Goal: Task Accomplishment & Management: Manage account settings

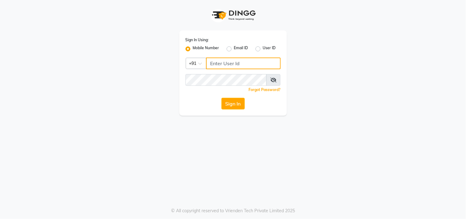
click at [235, 63] on input "Username" at bounding box center [243, 63] width 75 height 12
type input "9874514731"
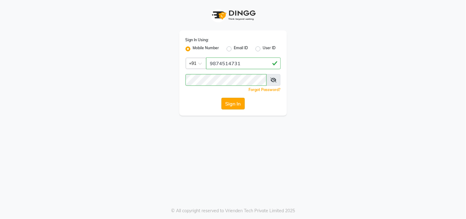
click at [229, 106] on button "Sign In" at bounding box center [232, 104] width 23 height 12
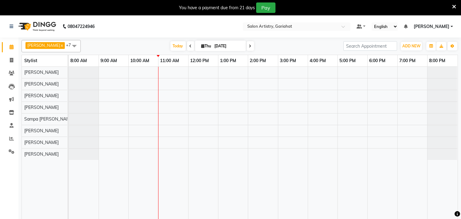
click at [68, 48] on span at bounding box center [74, 46] width 12 height 12
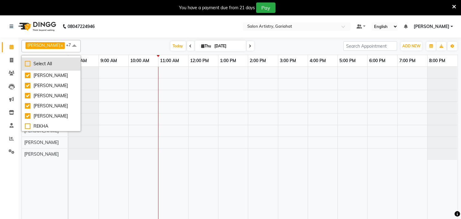
click at [45, 64] on div "Select All" at bounding box center [51, 64] width 53 height 6
checkbox input "true"
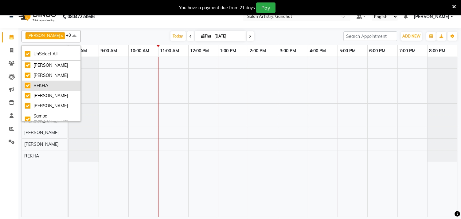
scroll to position [15, 0]
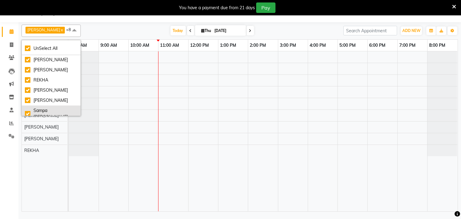
click at [29, 111] on div "Sampa [PERSON_NAME]" at bounding box center [51, 113] width 53 height 13
checkbox input "false"
click at [96, 25] on div "[PERSON_NAME] x [PERSON_NAME] x Puja [PERSON_NAME] x [PERSON_NAME] x REKHA x [P…" at bounding box center [239, 31] width 436 height 12
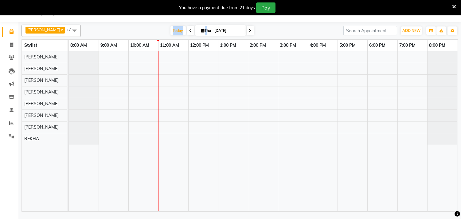
click at [135, 30] on div "[DATE] [DATE]" at bounding box center [212, 30] width 256 height 9
click at [68, 27] on span at bounding box center [74, 31] width 12 height 12
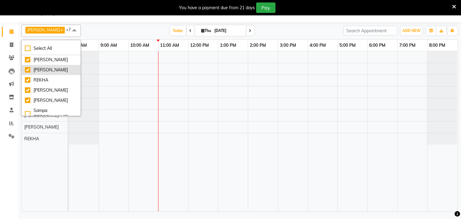
scroll to position [0, 0]
click at [29, 79] on div "[PERSON_NAME]" at bounding box center [51, 80] width 53 height 6
checkbox input "false"
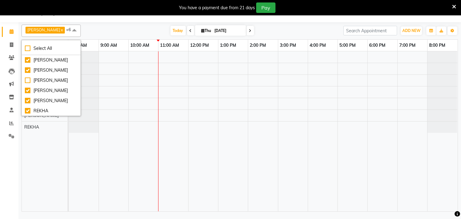
click at [105, 32] on div "[DATE] [DATE]" at bounding box center [212, 30] width 256 height 9
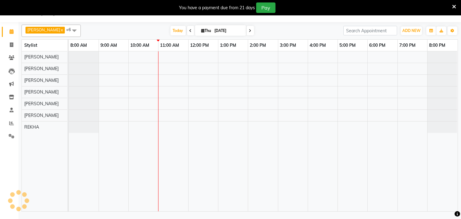
click at [291, 28] on div "[DATE] [DATE]" at bounding box center [212, 30] width 256 height 9
click at [187, 28] on span at bounding box center [190, 31] width 7 height 10
click at [294, 31] on div "[DATE] [DATE]" at bounding box center [239, 30] width 310 height 9
click at [277, 31] on icon at bounding box center [278, 31] width 2 height 4
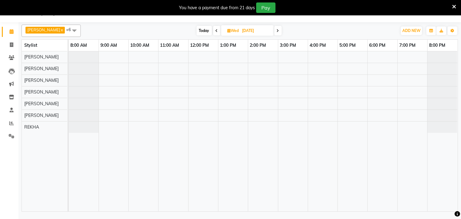
type input "[DATE]"
click at [273, 31] on div "[DATE] [DATE]" at bounding box center [239, 30] width 310 height 9
click at [208, 80] on div at bounding box center [263, 131] width 389 height 160
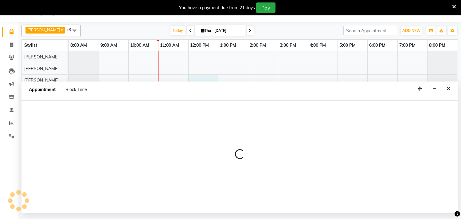
select select "82200"
select select "tentative"
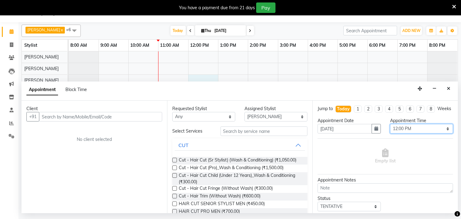
click at [440, 133] on select "Select 09:00 AM 09:05 AM 09:10 AM 09:15 AM 09:20 AM 09:25 AM 09:30 AM 09:35 AM …" at bounding box center [421, 129] width 63 height 10
select select "750"
click at [390, 130] on select "Select 09:00 AM 09:05 AM 09:10 AM 09:15 AM 09:20 AM 09:25 AM 09:30 AM 09:35 AM …" at bounding box center [421, 129] width 63 height 10
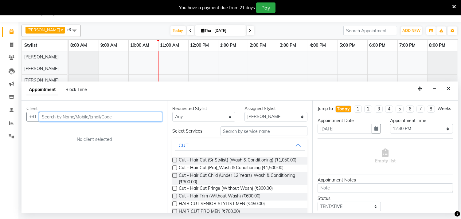
click at [124, 117] on input "text" at bounding box center [100, 117] width 123 height 10
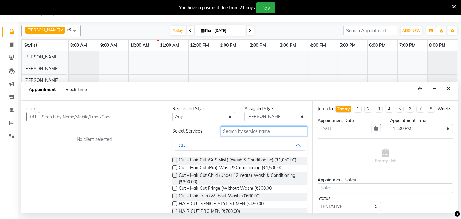
click at [251, 130] on input "text" at bounding box center [264, 131] width 87 height 10
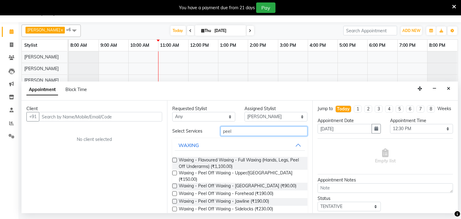
type input "peel"
click at [174, 206] on label at bounding box center [174, 208] width 5 height 5
click at [174, 207] on input "checkbox" at bounding box center [174, 209] width 4 height 4
click at [174, 206] on label at bounding box center [174, 208] width 5 height 5
click at [174, 207] on input "checkbox" at bounding box center [174, 209] width 4 height 4
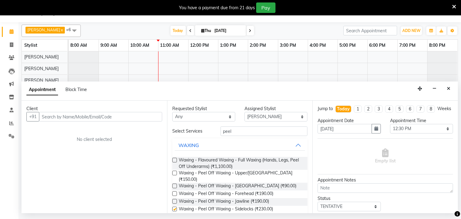
checkbox input "false"
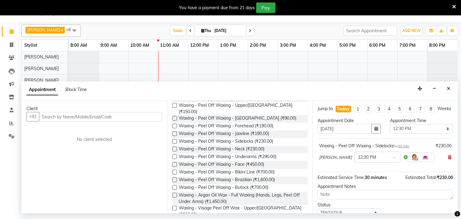
scroll to position [68, 0]
click at [53, 117] on input "text" at bounding box center [100, 117] width 123 height 10
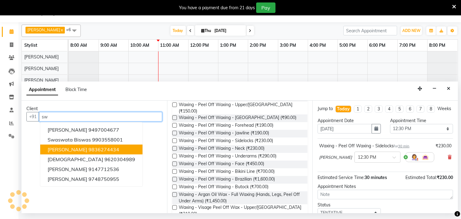
type input "s"
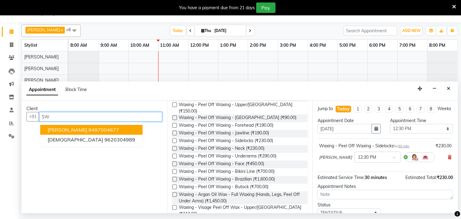
type input "S"
click at [58, 128] on span "[PERSON_NAME]" at bounding box center [68, 130] width 40 height 6
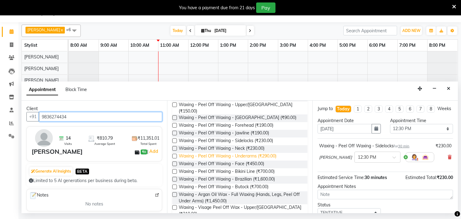
scroll to position [0, 0]
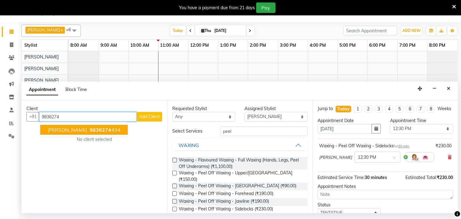
click at [74, 130] on span "[PERSON_NAME]" at bounding box center [68, 130] width 40 height 6
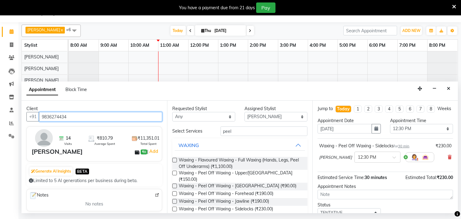
type input "9836274434"
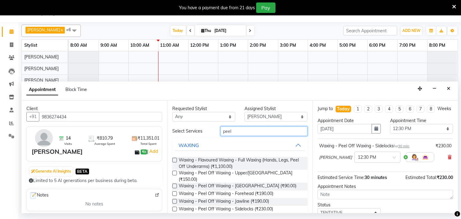
click at [244, 133] on input "peel" at bounding box center [264, 131] width 87 height 10
type input "p"
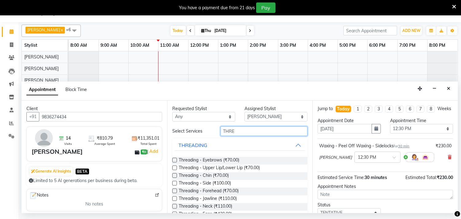
type input "THRE"
click at [174, 160] on label at bounding box center [174, 160] width 5 height 5
click at [174, 160] on input "checkbox" at bounding box center [174, 160] width 4 height 4
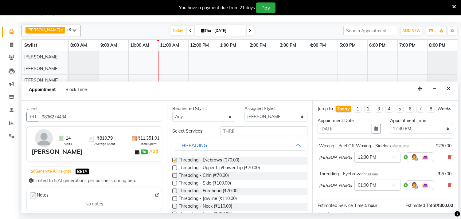
checkbox input "false"
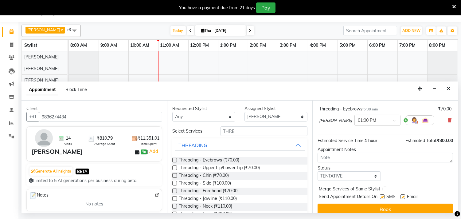
scroll to position [77, 0]
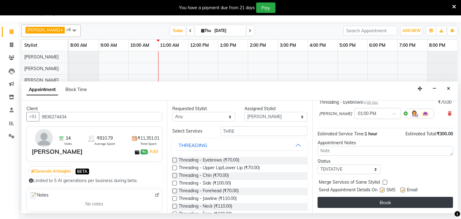
click at [390, 200] on button "Book" at bounding box center [385, 202] width 135 height 11
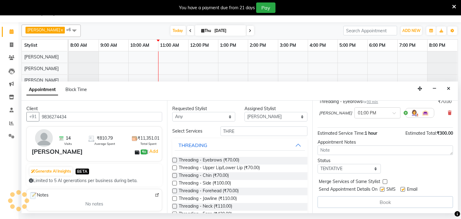
scroll to position [0, 0]
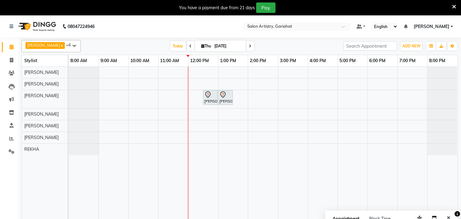
click at [201, 46] on icon at bounding box center [202, 46] width 3 height 4
select select "9"
select select "2025"
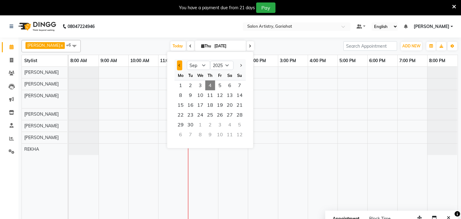
click at [179, 66] on span "Previous month" at bounding box center [179, 65] width 2 height 2
select select "8"
click at [217, 81] on span "1" at bounding box center [220, 85] width 10 height 10
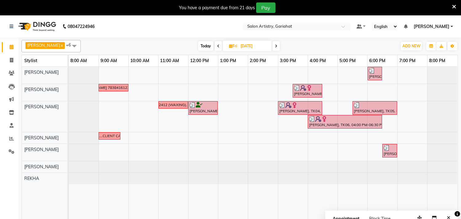
drag, startPoint x: 271, startPoint y: 45, endPoint x: 271, endPoint y: 41, distance: 3.7
click at [272, 42] on span at bounding box center [275, 46] width 7 height 10
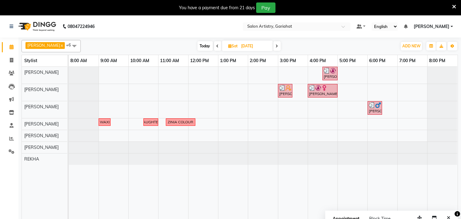
click at [276, 45] on icon at bounding box center [277, 46] width 2 height 4
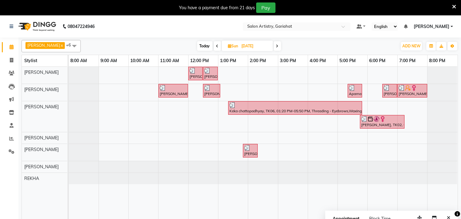
click at [216, 46] on icon at bounding box center [217, 46] width 2 height 4
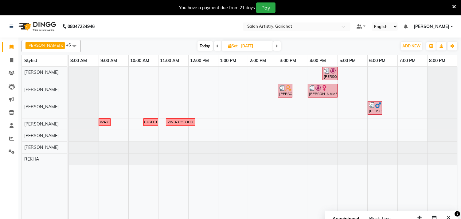
click at [217, 47] on icon at bounding box center [218, 46] width 2 height 4
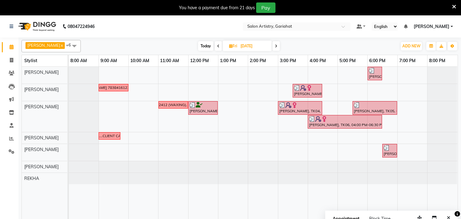
click at [275, 47] on icon at bounding box center [276, 46] width 2 height 4
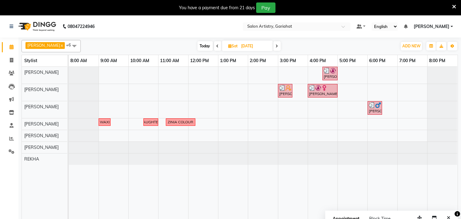
click at [273, 46] on span at bounding box center [276, 46] width 7 height 10
type input "[DATE]"
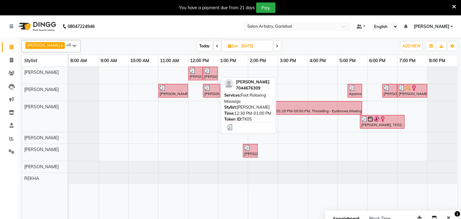
click at [211, 70] on div at bounding box center [210, 71] width 12 height 6
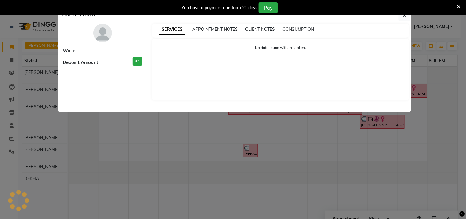
select select "3"
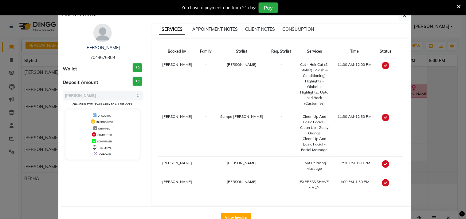
click at [403, 14] on div "You have a payment due from 21 days Pay" at bounding box center [233, 7] width 466 height 15
click at [10, 59] on ngb-modal-window "Client Detail [PERSON_NAME] 7044676309 Wallet ₹0 Deposit Amount ₹0 Select MARK …" at bounding box center [233, 109] width 466 height 219
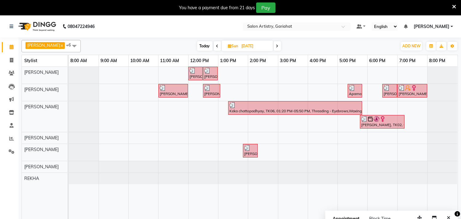
click at [276, 46] on icon at bounding box center [277, 46] width 2 height 4
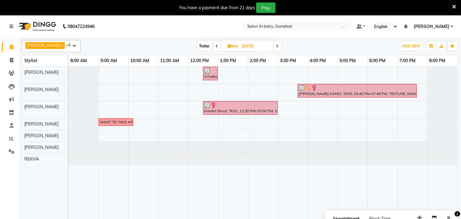
click at [228, 47] on icon at bounding box center [229, 46] width 3 height 4
click at [226, 48] on span "Mon" at bounding box center [233, 46] width 14 height 5
click at [228, 44] on icon at bounding box center [229, 46] width 3 height 4
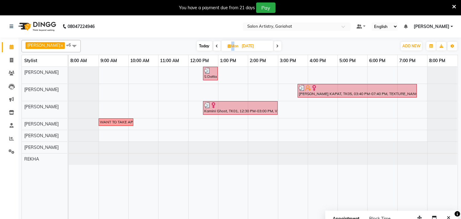
click at [228, 44] on icon at bounding box center [229, 46] width 3 height 4
click at [213, 43] on span at bounding box center [216, 46] width 7 height 10
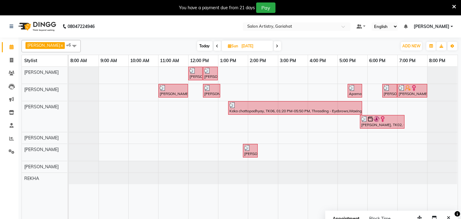
click at [214, 43] on span at bounding box center [217, 46] width 7 height 10
type input "[DATE]"
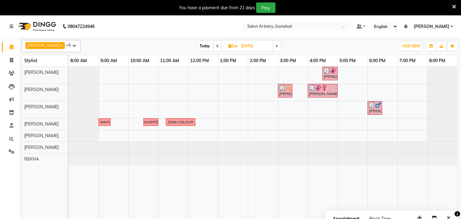
click at [229, 45] on icon at bounding box center [230, 46] width 3 height 4
select select "8"
select select "2025"
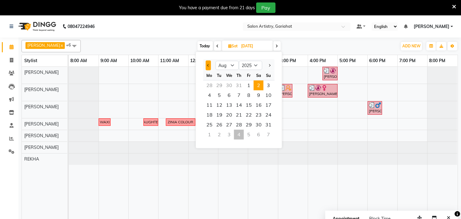
click at [206, 64] on button "Previous month" at bounding box center [208, 66] width 5 height 10
select select "7"
click at [220, 110] on span "22" at bounding box center [219, 115] width 10 height 10
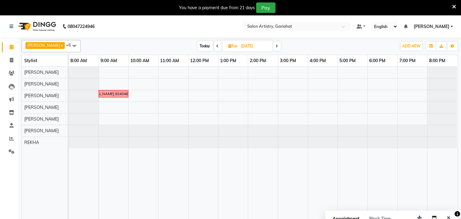
click at [276, 46] on icon at bounding box center [277, 46] width 2 height 4
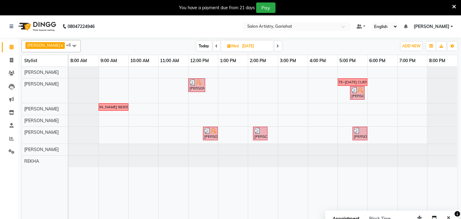
click at [277, 46] on icon at bounding box center [278, 46] width 2 height 4
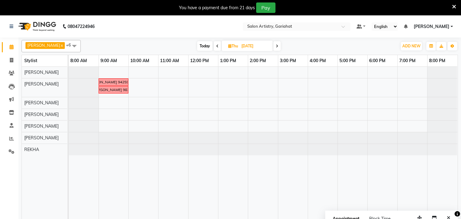
click at [274, 46] on span at bounding box center [276, 46] width 7 height 10
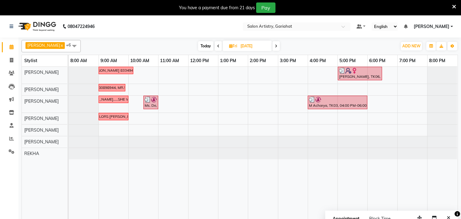
click at [275, 45] on icon at bounding box center [276, 46] width 2 height 4
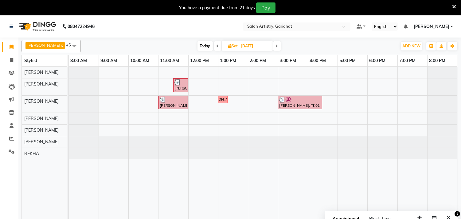
click at [276, 45] on icon at bounding box center [277, 46] width 2 height 4
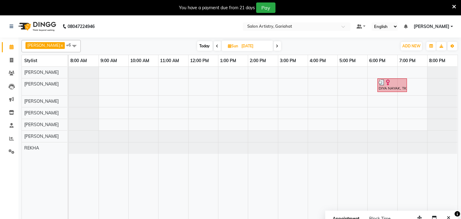
click at [274, 45] on span at bounding box center [277, 46] width 7 height 10
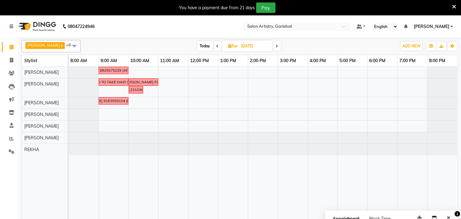
click at [273, 44] on span at bounding box center [276, 46] width 7 height 10
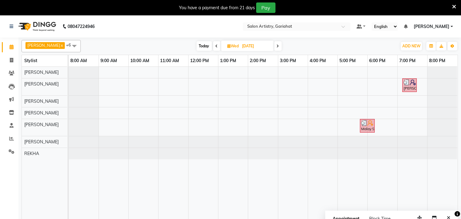
click at [274, 44] on span at bounding box center [277, 46] width 7 height 10
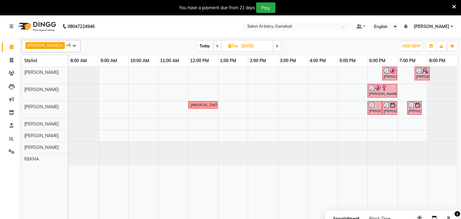
click at [276, 44] on icon at bounding box center [277, 46] width 2 height 4
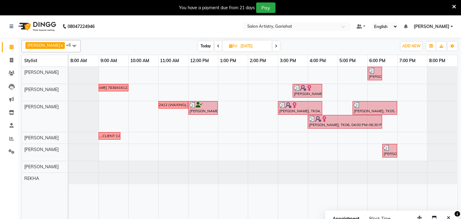
click at [274, 44] on span at bounding box center [275, 46] width 7 height 10
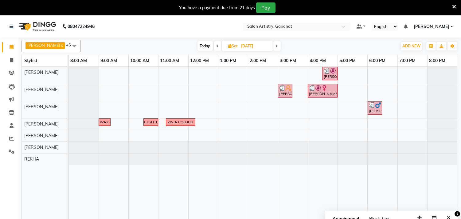
click at [276, 44] on icon at bounding box center [277, 46] width 2 height 4
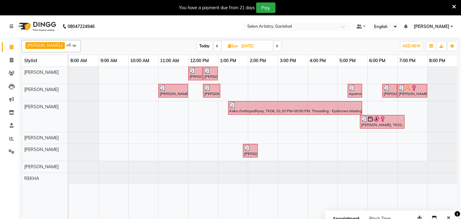
click at [276, 44] on icon at bounding box center [277, 46] width 2 height 4
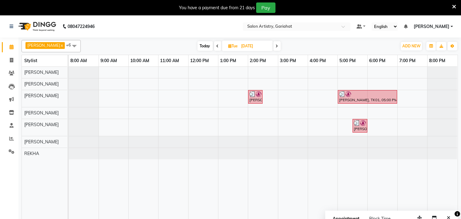
click at [276, 44] on icon at bounding box center [277, 46] width 2 height 4
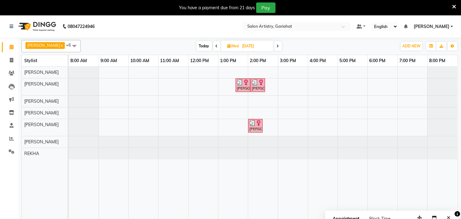
click at [277, 44] on icon at bounding box center [278, 46] width 2 height 4
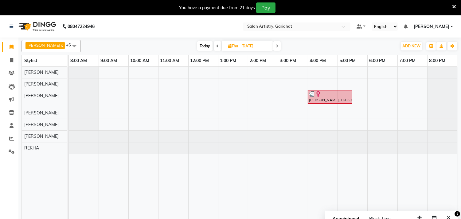
click at [276, 44] on icon at bounding box center [277, 46] width 2 height 4
type input "[DATE]"
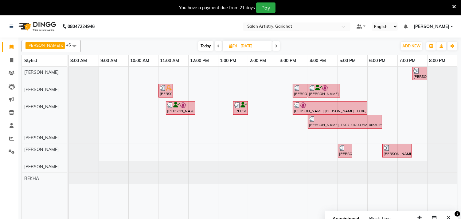
click at [229, 47] on icon at bounding box center [230, 46] width 3 height 4
select select "8"
select select "2025"
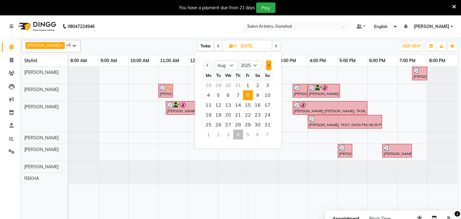
click at [271, 65] on button "Next month" at bounding box center [268, 66] width 5 height 10
select select "9"
click at [238, 84] on span "4" at bounding box center [238, 85] width 10 height 10
type input "[DATE]"
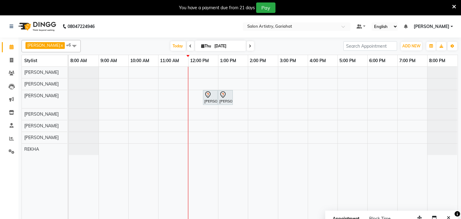
click at [200, 46] on span "Thu" at bounding box center [206, 46] width 13 height 5
select select "9"
select select "2025"
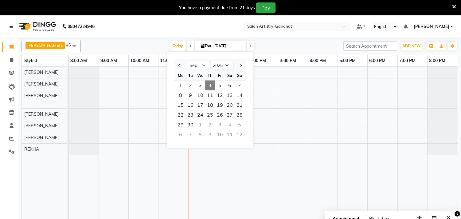
click at [277, 44] on div "[DATE] [DATE] Jan Feb Mar Apr May Jun [DATE] Aug Sep Oct Nov [DATE] 2016 2017 2…" at bounding box center [212, 45] width 256 height 9
click at [277, 43] on div "[DATE] [DATE] Jan Feb Mar Apr May Jun [DATE] Aug Sep Oct Nov [DATE] 2016 2017 2…" at bounding box center [212, 45] width 256 height 9
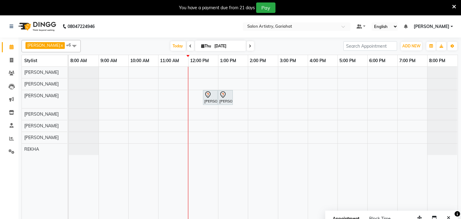
click at [201, 45] on icon at bounding box center [202, 46] width 3 height 4
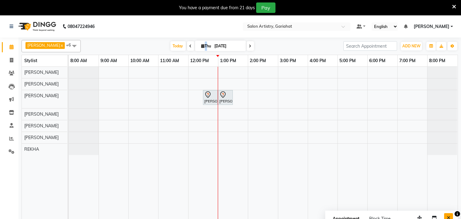
click at [449, 216] on icon "Close" at bounding box center [448, 217] width 3 height 4
click at [236, 137] on div "[PERSON_NAME], TK01, 12:30 PM-01:00 PM, Waxing - Peel Off Waxing - Sidelocks [P…" at bounding box center [263, 147] width 389 height 160
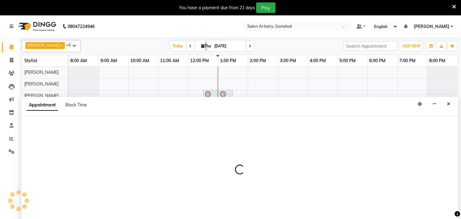
scroll to position [15, 0]
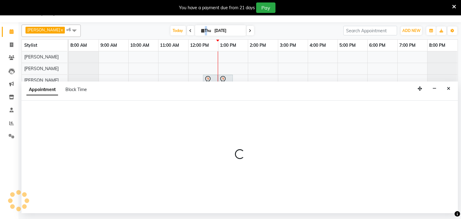
select select "88921"
select select "tentative"
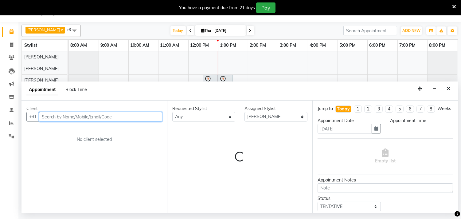
select select "780"
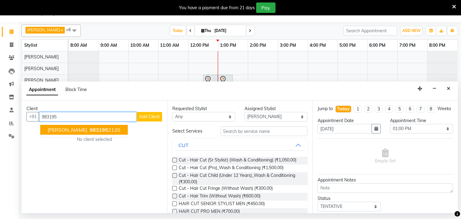
click at [92, 129] on span "983195" at bounding box center [99, 130] width 18 height 6
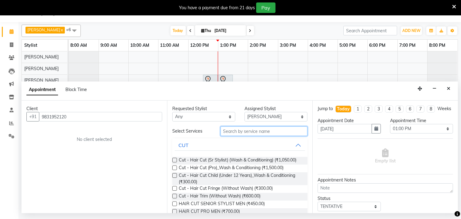
click at [271, 132] on input "text" at bounding box center [264, 131] width 87 height 10
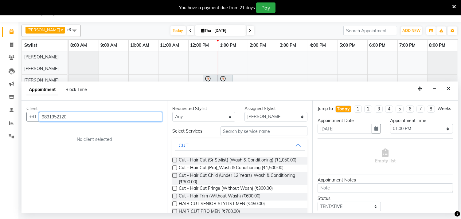
click at [127, 120] on input "9831952120" at bounding box center [100, 117] width 123 height 10
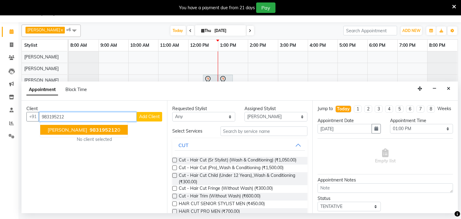
click at [68, 130] on span "[PERSON_NAME]" at bounding box center [68, 130] width 40 height 6
type input "9831952120"
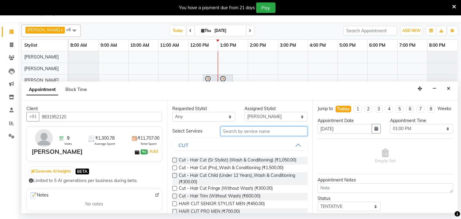
click at [248, 132] on input "text" at bounding box center [264, 131] width 87 height 10
type input "HA"
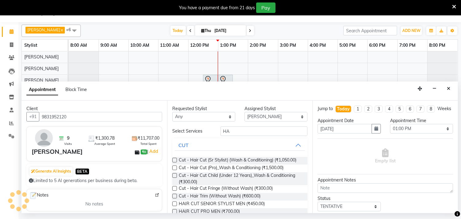
click at [173, 202] on label at bounding box center [174, 203] width 5 height 5
click at [173, 202] on input "checkbox" at bounding box center [174, 204] width 4 height 4
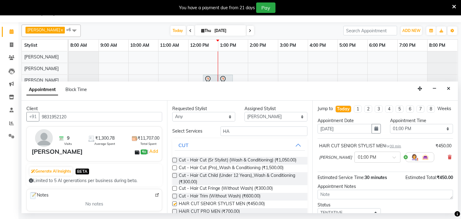
checkbox input "false"
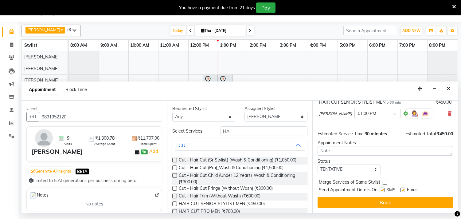
scroll to position [49, 0]
click at [373, 169] on select "Select TENTATIVE CONFIRM CHECK-IN UPCOMING" at bounding box center [349, 169] width 63 height 10
select select "confirm booking"
click at [318, 164] on select "Select TENTATIVE CONFIRM CHECK-IN UPCOMING" at bounding box center [349, 169] width 63 height 10
click at [374, 200] on button "Book" at bounding box center [385, 202] width 135 height 11
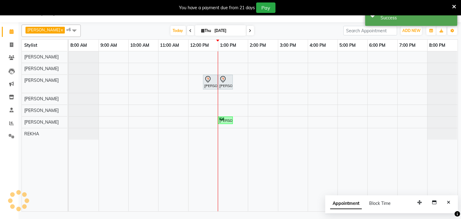
scroll to position [0, 0]
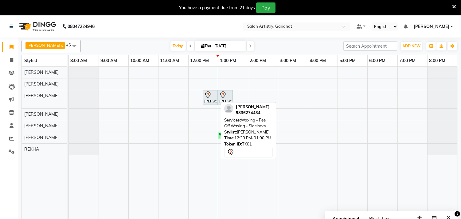
click at [213, 97] on div at bounding box center [210, 94] width 12 height 7
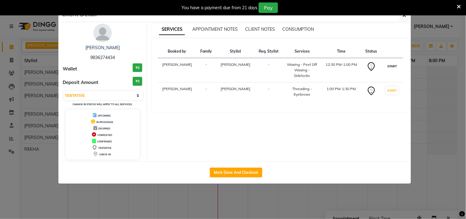
click at [389, 65] on button "START" at bounding box center [392, 66] width 13 height 8
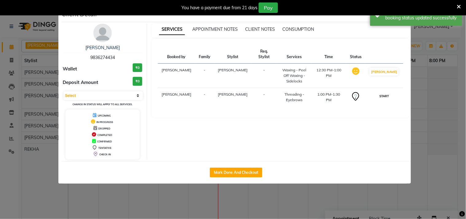
click at [386, 92] on button "START" at bounding box center [384, 96] width 13 height 8
select select "1"
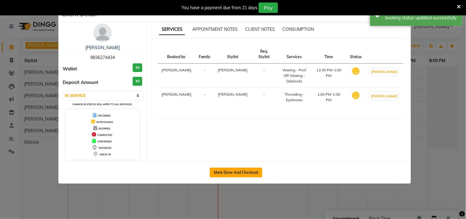
click at [229, 170] on button "Mark Done And Checkout" at bounding box center [236, 172] width 53 height 10
select select "service"
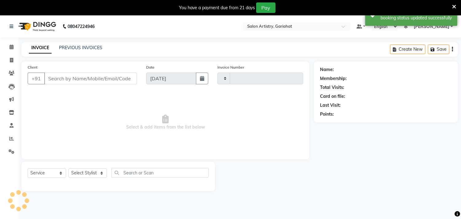
type input "0705"
select select "8368"
type input "9836274434"
select select "82200"
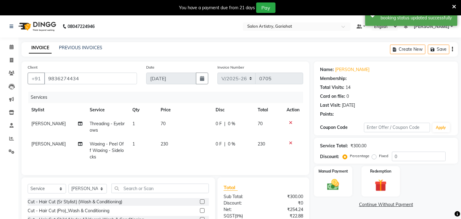
select select "1: Object"
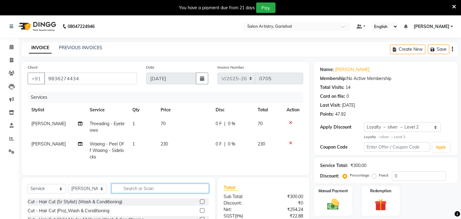
click at [140, 193] on input "text" at bounding box center [159, 188] width 97 height 10
type input "T"
click at [440, 48] on button "Save" at bounding box center [438, 50] width 21 height 10
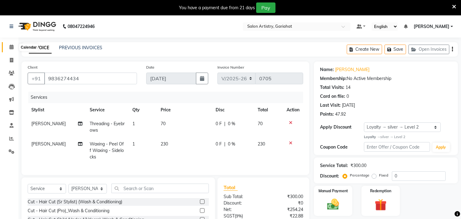
click at [11, 45] on icon at bounding box center [12, 47] width 4 height 5
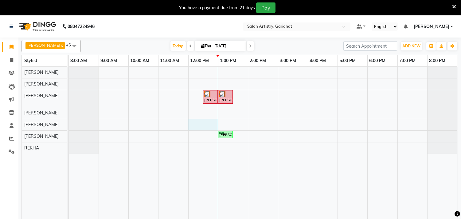
click at [192, 124] on div "[PERSON_NAME], TK01, 12:30 PM-01:00 PM, Waxing - Peel Off Waxing - Sidelocks [P…" at bounding box center [263, 147] width 389 height 160
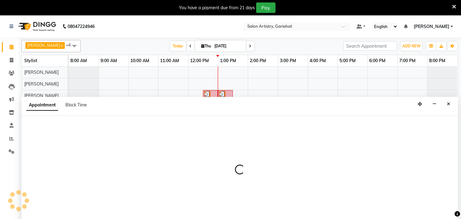
scroll to position [15, 0]
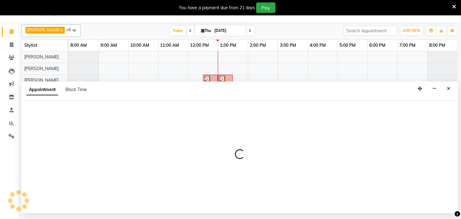
select select "85159"
select select "tentative"
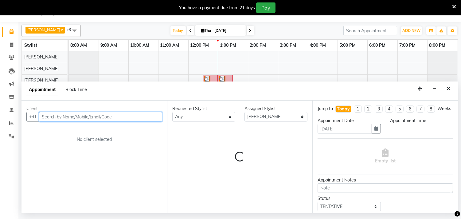
select select "720"
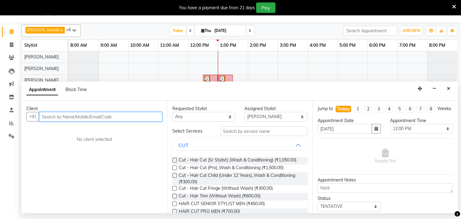
click at [134, 117] on input "text" at bounding box center [100, 117] width 123 height 10
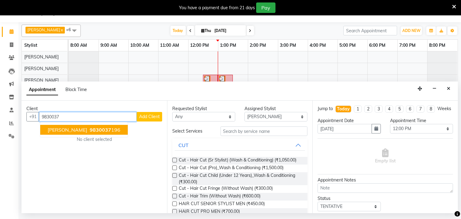
click at [68, 130] on span "[PERSON_NAME]" at bounding box center [68, 130] width 40 height 6
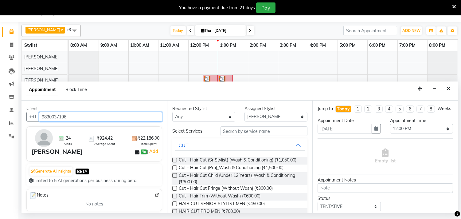
type input "9830037196"
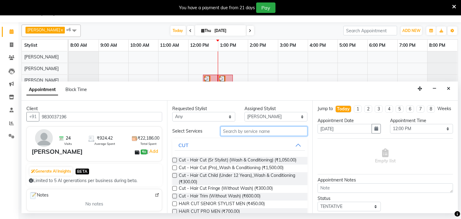
click at [235, 134] on input "text" at bounding box center [264, 131] width 87 height 10
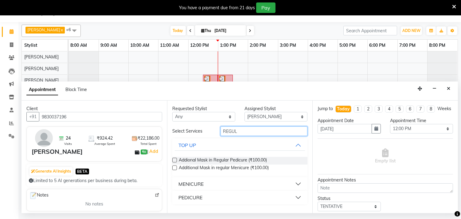
type input "REGUL"
click at [203, 197] on button "PEDICURE" at bounding box center [240, 197] width 131 height 11
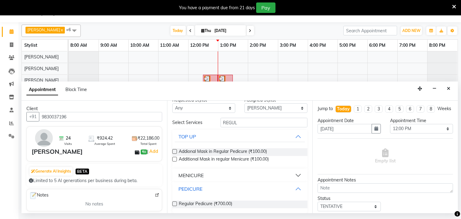
scroll to position [14, 0]
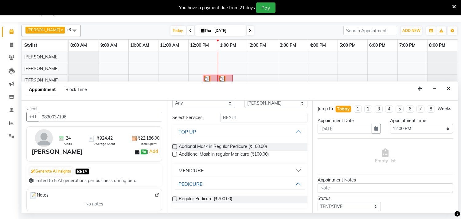
click at [174, 199] on label at bounding box center [174, 198] width 5 height 5
click at [174, 199] on input "checkbox" at bounding box center [174, 199] width 4 height 4
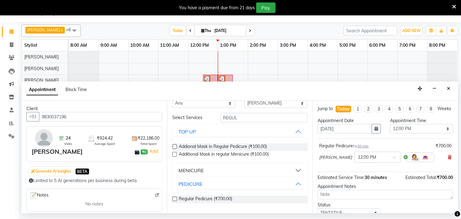
click at [174, 200] on label at bounding box center [174, 198] width 5 height 5
click at [174, 200] on input "checkbox" at bounding box center [174, 199] width 4 height 4
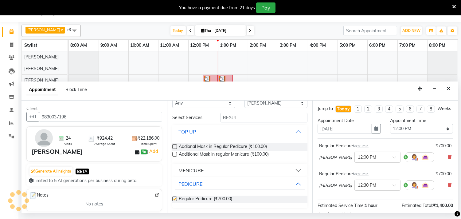
checkbox input "false"
click at [448, 187] on icon at bounding box center [450, 185] width 4 height 4
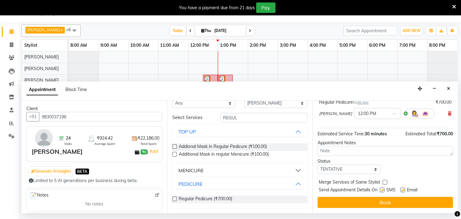
scroll to position [49, 0]
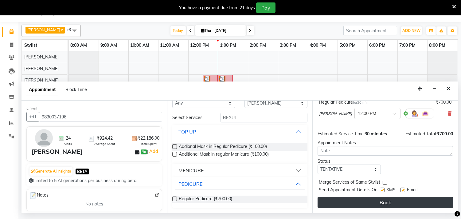
click at [390, 200] on button "Book" at bounding box center [385, 202] width 135 height 11
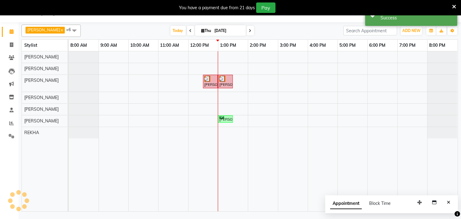
scroll to position [0, 0]
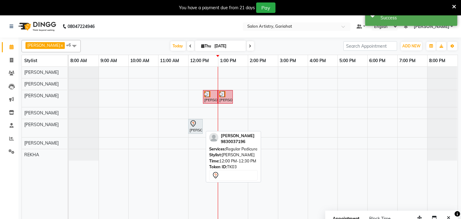
click at [195, 126] on icon at bounding box center [193, 123] width 7 height 7
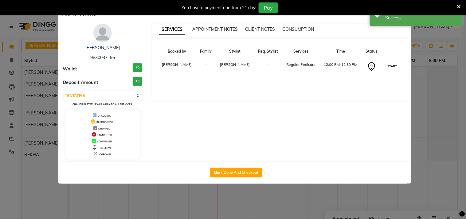
click at [386, 65] on button "START" at bounding box center [392, 66] width 13 height 8
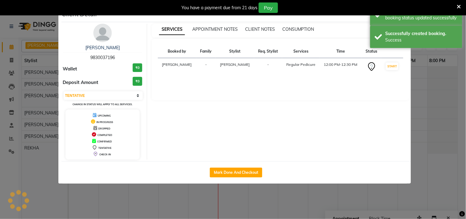
select select "1"
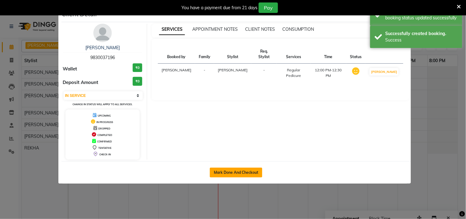
click at [234, 170] on button "Mark Done And Checkout" at bounding box center [236, 172] width 53 height 10
select select "8368"
select select "service"
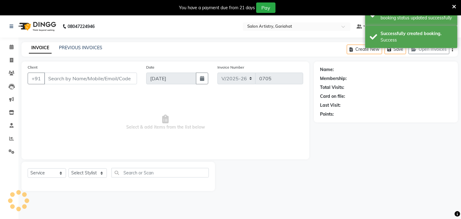
type input "9830037196"
select select "85159"
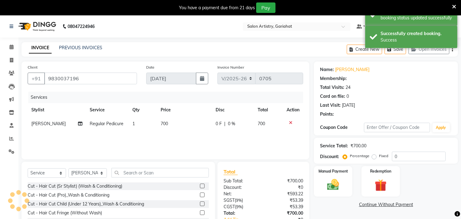
select select "1: Object"
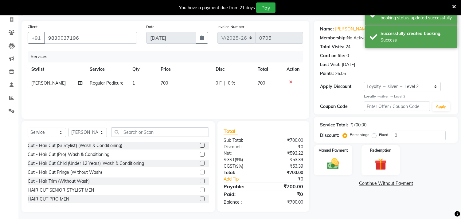
scroll to position [42, 0]
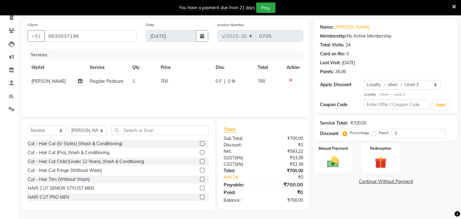
click at [230, 81] on span "0 %" at bounding box center [231, 81] width 7 height 6
select select "85159"
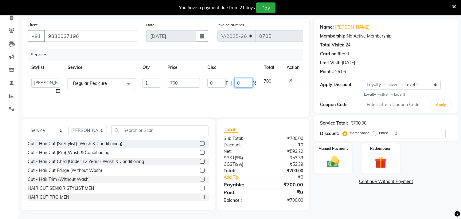
click at [246, 84] on input "0" at bounding box center [243, 83] width 18 height 10
type input "10"
click at [218, 95] on div "Services Stylist Service Qty Price Disc Total Action [PERSON_NAME] [PERSON_NAME…" at bounding box center [166, 79] width 276 height 61
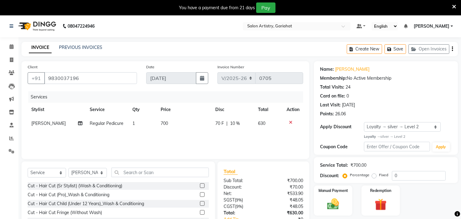
scroll to position [0, 0]
click at [394, 49] on button "Save" at bounding box center [395, 50] width 21 height 10
click at [10, 59] on icon at bounding box center [11, 60] width 3 height 5
select select "service"
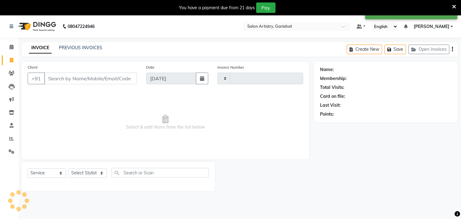
scroll to position [15, 0]
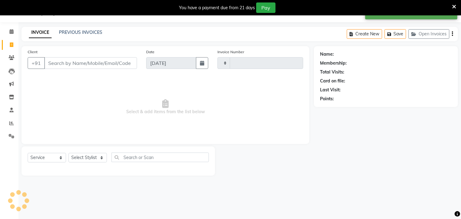
type input "0705"
select select "8368"
click at [77, 28] on div "INVOICE PREVIOUS INVOICES Create New Save Open Invoices" at bounding box center [239, 34] width 436 height 14
click at [82, 35] on link "PREVIOUS INVOICES" at bounding box center [80, 32] width 43 height 6
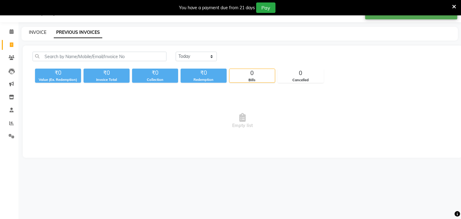
click at [37, 34] on link "INVOICE" at bounding box center [38, 32] width 18 height 6
select select "service"
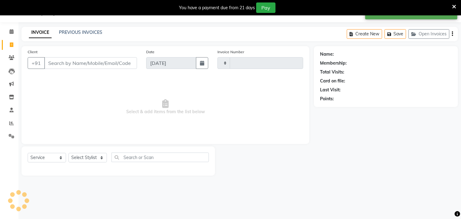
type input "0705"
select select "8368"
click at [430, 32] on button "Open Invoices" at bounding box center [428, 34] width 41 height 10
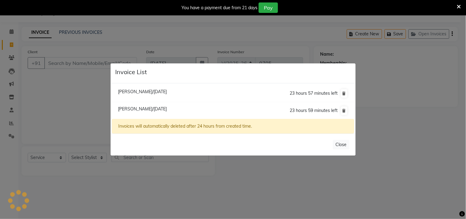
click at [123, 93] on span "[PERSON_NAME]/[DATE]" at bounding box center [142, 92] width 49 height 6
type input "9836274434"
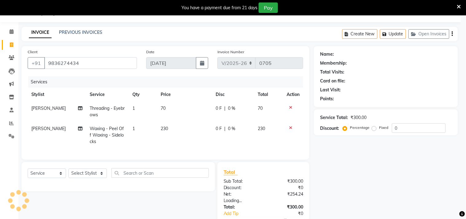
select select "1: Object"
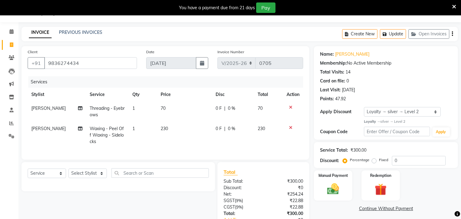
click at [89, 173] on div "Select Service Product Membership Package Voucher Prepaid Gift Card Select Styl…" at bounding box center [118, 175] width 181 height 14
click at [89, 177] on select "Select Stylist [PERSON_NAME] [PERSON_NAME] Puja [PERSON_NAME] [PERSON_NAME] [PE…" at bounding box center [87, 173] width 38 height 10
select select "82200"
click at [68, 174] on select "Select Stylist [PERSON_NAME] [PERSON_NAME] Puja [PERSON_NAME] [PERSON_NAME] [PE…" at bounding box center [87, 173] width 38 height 10
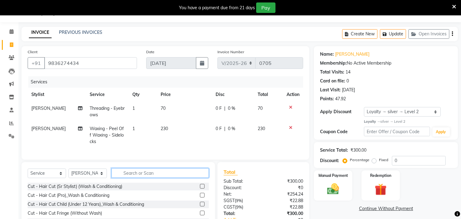
click at [132, 178] on input "text" at bounding box center [159, 173] width 97 height 10
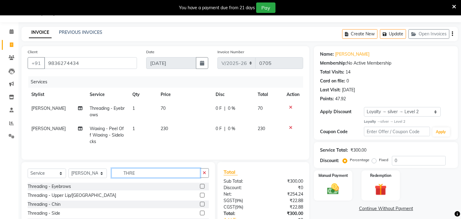
scroll to position [19, 0]
type input "THRE"
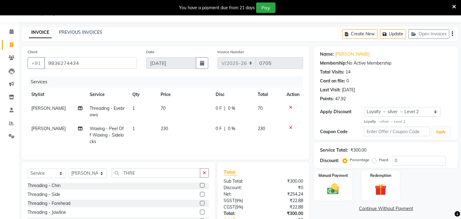
click at [200, 205] on label at bounding box center [202, 203] width 5 height 5
click at [200, 205] on input "checkbox" at bounding box center [202, 203] width 4 height 4
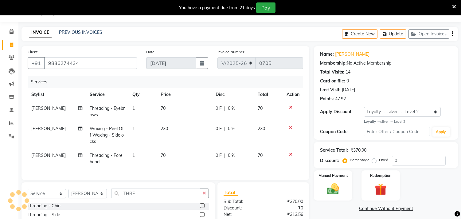
checkbox input "false"
click at [190, 198] on input "THRE" at bounding box center [155, 193] width 89 height 10
type input "T"
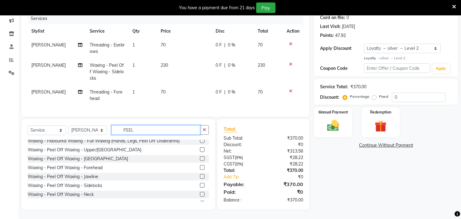
scroll to position [2, 0]
type input "PEEL"
click at [200, 158] on label at bounding box center [202, 158] width 5 height 5
click at [200, 158] on input "checkbox" at bounding box center [202, 159] width 4 height 4
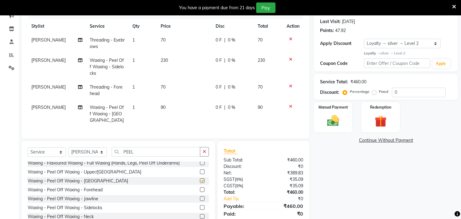
checkbox input "false"
click at [200, 169] on label at bounding box center [202, 171] width 5 height 5
click at [200, 170] on input "checkbox" at bounding box center [202, 172] width 4 height 4
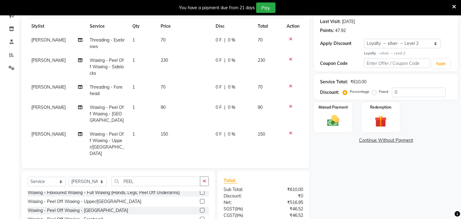
click at [200, 199] on label at bounding box center [202, 201] width 5 height 5
click at [200, 199] on input "checkbox" at bounding box center [202, 201] width 4 height 4
checkbox input "false"
click at [289, 105] on icon at bounding box center [290, 106] width 3 height 4
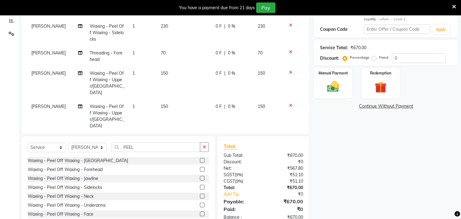
scroll to position [36, 0]
click at [200, 184] on label at bounding box center [202, 186] width 5 height 5
click at [200, 185] on input "checkbox" at bounding box center [202, 187] width 4 height 4
checkbox input "false"
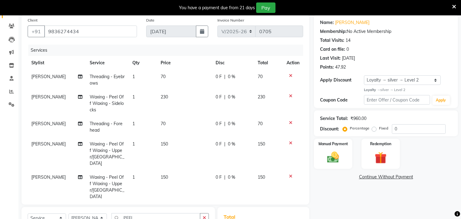
scroll to position [32, 0]
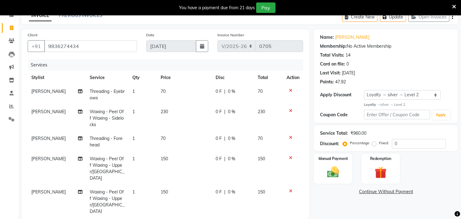
click at [289, 157] on icon at bounding box center [290, 157] width 3 height 4
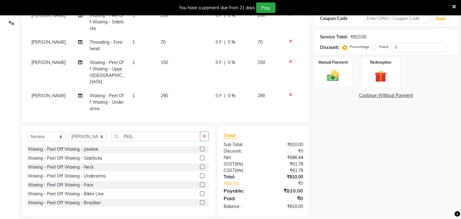
scroll to position [132, 0]
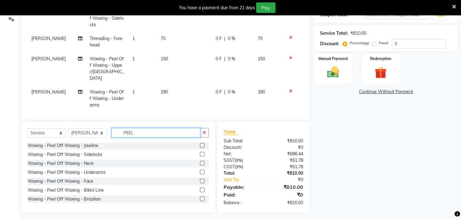
click at [158, 130] on input "PEEL" at bounding box center [155, 133] width 89 height 10
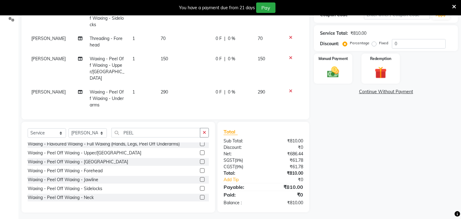
click at [200, 159] on label at bounding box center [202, 161] width 5 height 5
click at [200, 160] on input "checkbox" at bounding box center [202, 162] width 4 height 4
checkbox input "false"
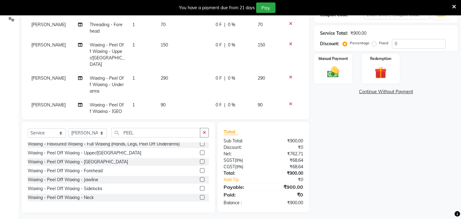
scroll to position [22, 0]
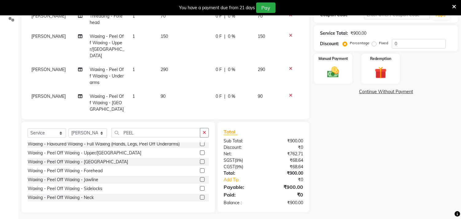
click at [161, 93] on span "90" at bounding box center [163, 96] width 5 height 6
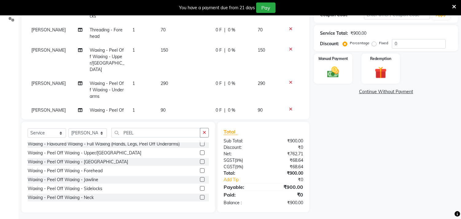
select select "82200"
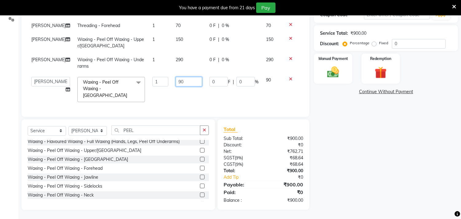
click at [176, 85] on input "90" at bounding box center [189, 82] width 26 height 10
type input "9"
type input "150"
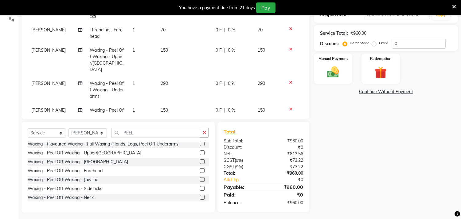
click at [191, 103] on td "150" at bounding box center [184, 116] width 55 height 27
select select "82200"
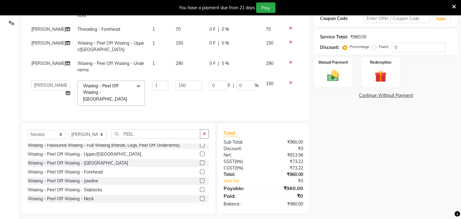
scroll to position [132, 0]
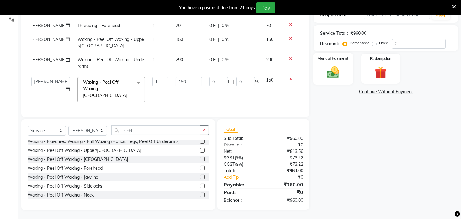
click at [344, 61] on label "Manual Payment" at bounding box center [333, 58] width 31 height 6
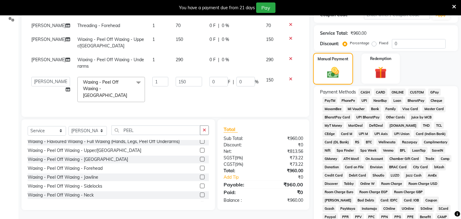
click at [343, 61] on label "Manual Payment" at bounding box center [333, 59] width 31 height 6
click at [433, 92] on span "GPay" at bounding box center [434, 91] width 13 height 7
click at [365, 92] on span "CASH" at bounding box center [364, 91] width 13 height 7
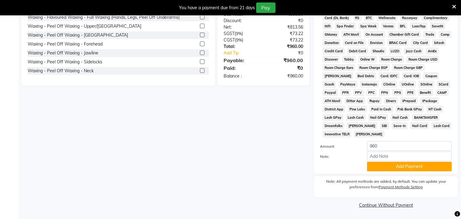
scroll to position [258, 0]
click at [391, 167] on button "Add Payment" at bounding box center [409, 167] width 85 height 10
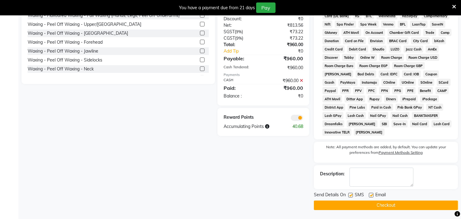
click at [379, 204] on button "Checkout" at bounding box center [386, 205] width 144 height 10
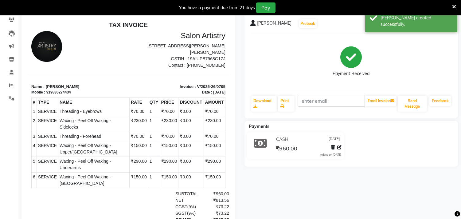
scroll to position [42, 0]
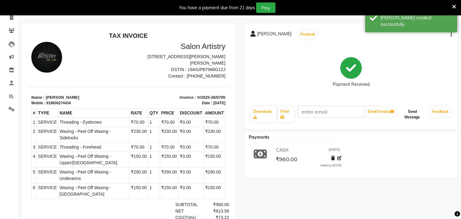
click at [416, 114] on button "Send Message" at bounding box center [412, 114] width 29 height 16
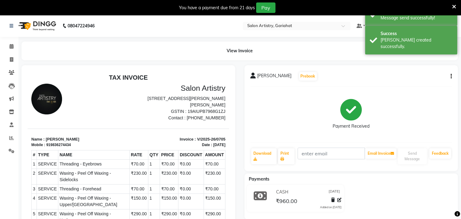
scroll to position [0, 0]
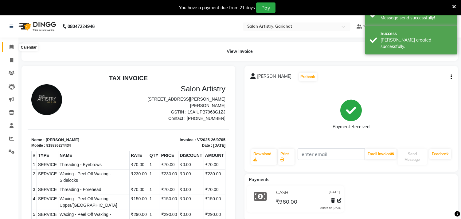
click at [10, 45] on icon at bounding box center [12, 47] width 4 height 5
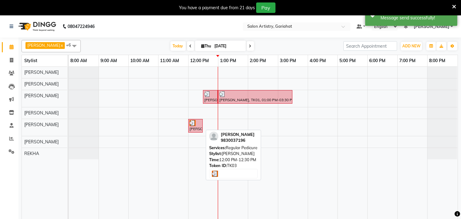
click at [198, 123] on div at bounding box center [196, 123] width 12 height 6
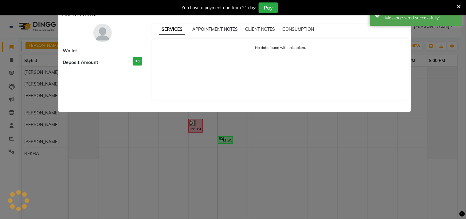
select select "3"
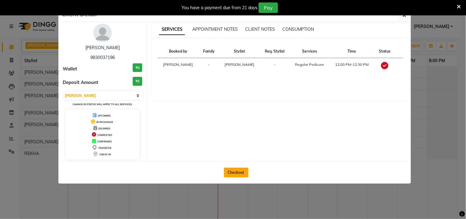
click at [229, 170] on button "Checkout" at bounding box center [236, 172] width 25 height 10
select select "service"
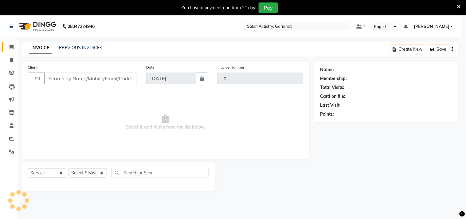
type input "0706"
select select "8368"
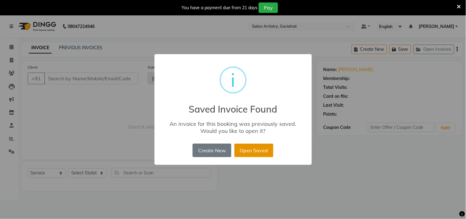
click at [258, 148] on button "Open Saved" at bounding box center [253, 150] width 39 height 14
type input "9830037196"
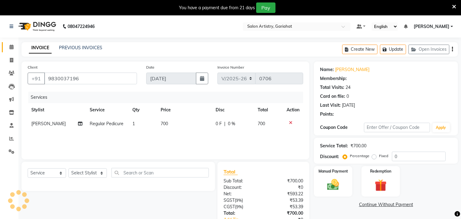
select select "1: Object"
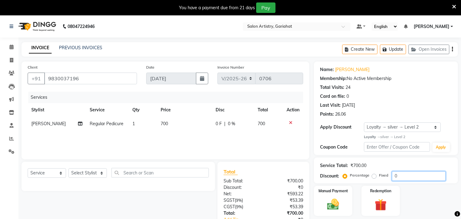
click at [405, 176] on input "0" at bounding box center [419, 176] width 54 height 10
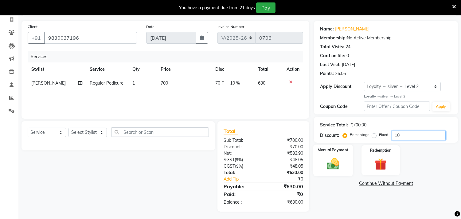
scroll to position [42, 0]
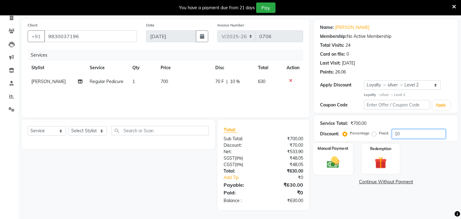
type input "10"
click at [342, 151] on div "Manual Payment" at bounding box center [333, 158] width 40 height 31
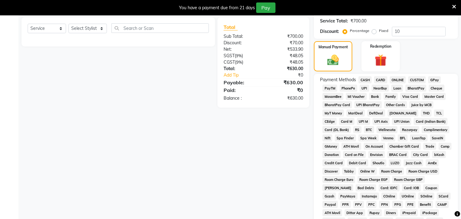
scroll to position [145, 0]
click at [368, 78] on span "CASH" at bounding box center [364, 79] width 13 height 7
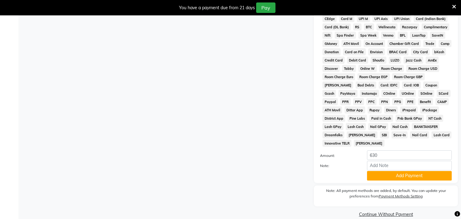
scroll to position [258, 0]
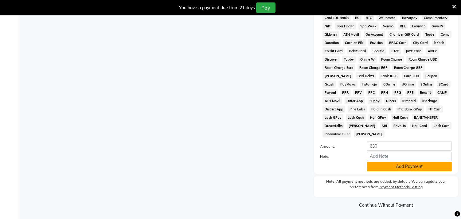
click at [398, 164] on button "Add Payment" at bounding box center [409, 167] width 85 height 10
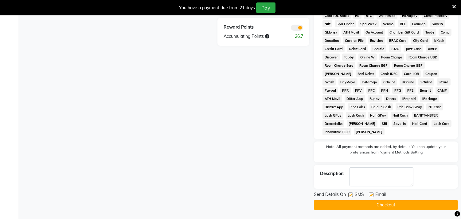
scroll to position [260, 0]
click at [390, 203] on button "Checkout" at bounding box center [386, 205] width 144 height 10
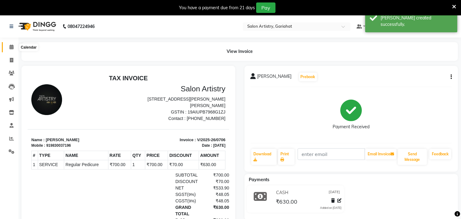
click at [14, 46] on span at bounding box center [11, 47] width 11 height 7
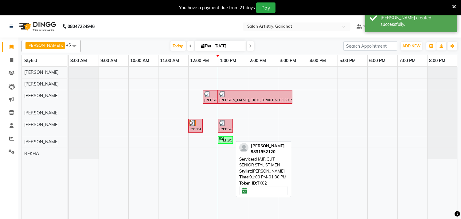
click at [229, 138] on div "[PERSON_NAME], TK02, 01:00 PM-01:30 PM, HAIR CUT SENIOR STYLIST MEN" at bounding box center [226, 140] width 14 height 6
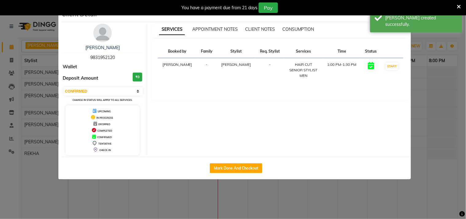
click at [397, 68] on td "START" at bounding box center [392, 70] width 22 height 24
click at [392, 69] on button "START" at bounding box center [392, 66] width 13 height 8
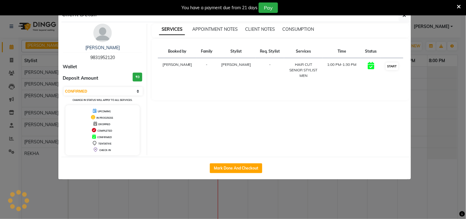
select select "1"
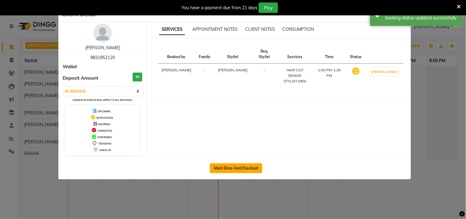
click at [247, 169] on button "Mark Done And Checkout" at bounding box center [236, 168] width 53 height 10
select select "service"
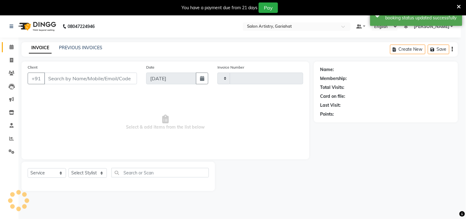
type input "0707"
select select "8368"
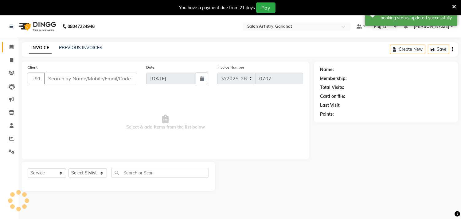
type input "9831952120"
select select "88921"
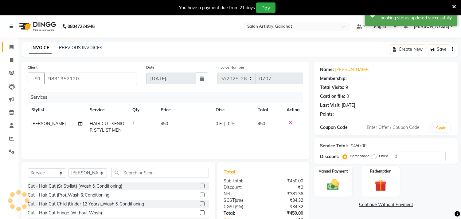
select select "1: Object"
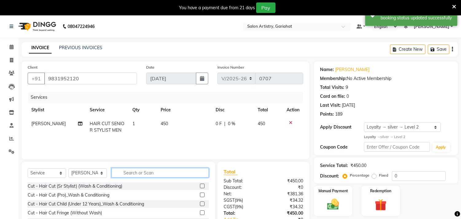
click at [159, 173] on input "text" at bounding box center [159, 173] width 97 height 10
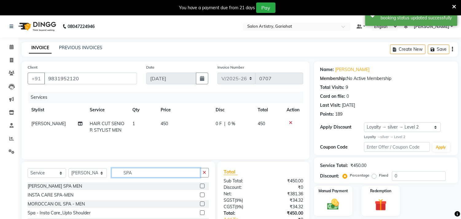
type input "SPA"
click at [200, 194] on label at bounding box center [202, 194] width 5 height 5
click at [200, 194] on input "checkbox" at bounding box center [202, 195] width 4 height 4
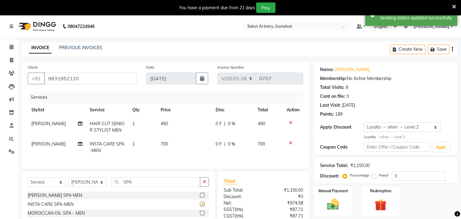
checkbox input "false"
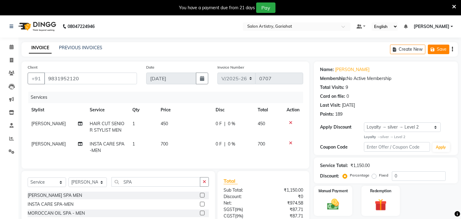
click at [442, 50] on button "Save" at bounding box center [438, 50] width 21 height 10
click at [10, 46] on icon at bounding box center [12, 47] width 4 height 5
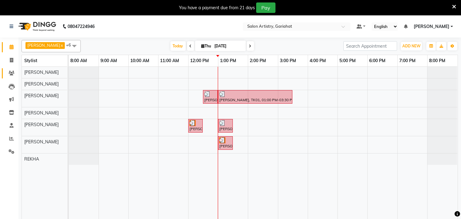
click at [9, 69] on link "Clients" at bounding box center [9, 73] width 15 height 10
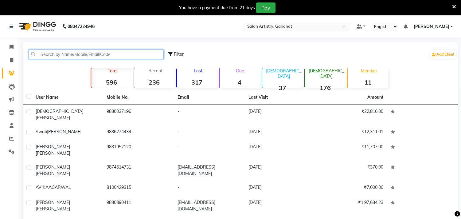
click at [82, 54] on input "text" at bounding box center [96, 54] width 135 height 10
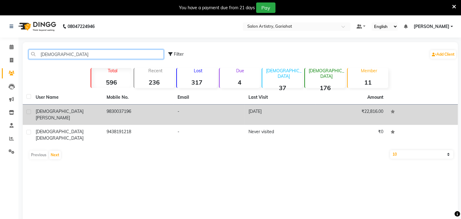
type input "[DEMOGRAPHIC_DATA]"
click at [85, 109] on div "[PERSON_NAME]" at bounding box center [68, 114] width 64 height 13
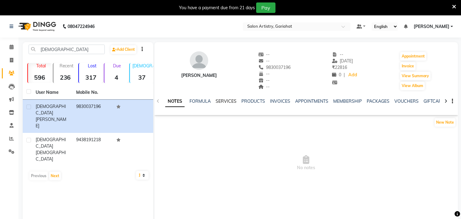
click at [225, 101] on link "SERVICES" at bounding box center [226, 101] width 21 height 6
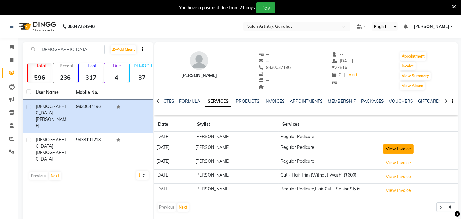
click at [403, 147] on button "View Invoice" at bounding box center [398, 149] width 31 height 10
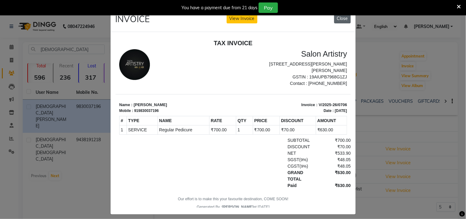
click at [340, 19] on button "Close" at bounding box center [342, 19] width 17 height 10
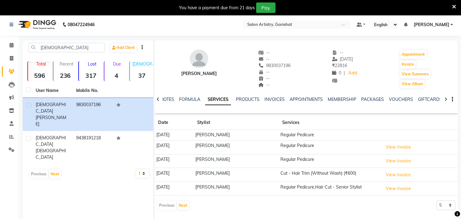
scroll to position [17, 0]
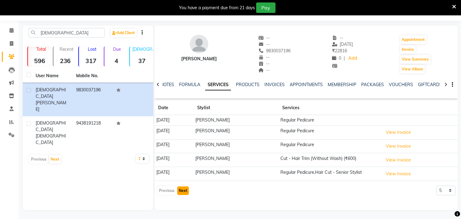
click at [183, 191] on button "Next" at bounding box center [183, 190] width 12 height 9
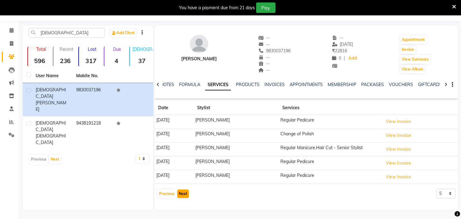
click at [181, 193] on button "Next" at bounding box center [183, 193] width 12 height 9
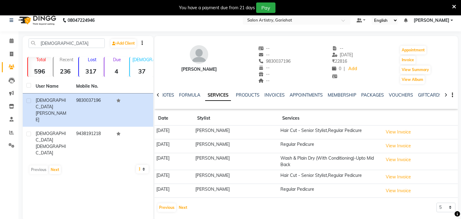
scroll to position [0, 0]
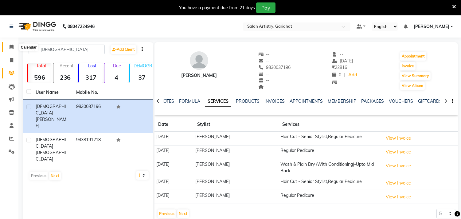
click at [14, 49] on span at bounding box center [11, 47] width 11 height 7
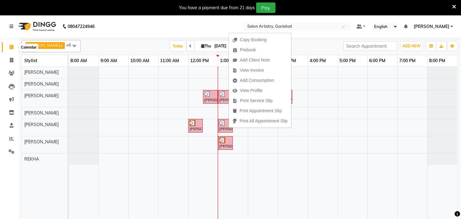
click at [10, 45] on icon at bounding box center [12, 47] width 4 height 5
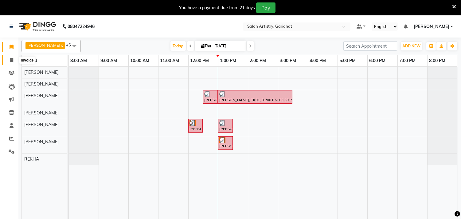
click at [11, 57] on span at bounding box center [11, 60] width 11 height 7
select select "service"
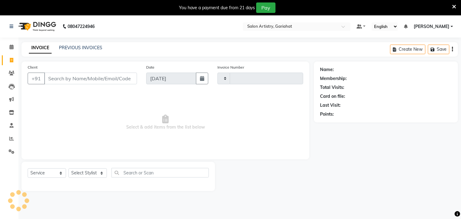
type input "0707"
select select "8368"
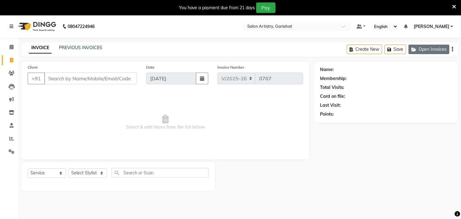
click at [426, 47] on button "Open Invoices" at bounding box center [428, 50] width 41 height 10
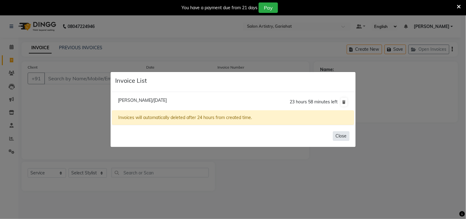
click at [335, 135] on button "Close" at bounding box center [341, 136] width 17 height 10
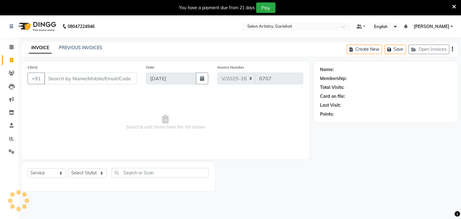
click at [8, 25] on div "08047224946" at bounding box center [52, 26] width 94 height 17
click at [12, 47] on icon at bounding box center [12, 47] width 4 height 5
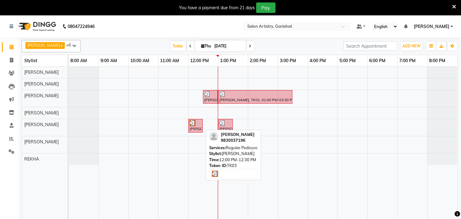
click at [193, 127] on div "[PERSON_NAME], TK03, 12:00 PM-12:30 PM, Regular Pedicure" at bounding box center [195, 126] width 13 height 12
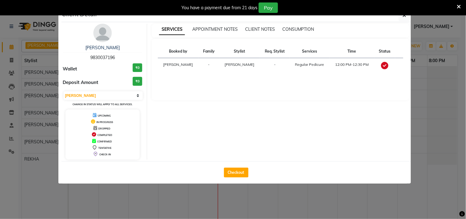
click at [381, 65] on icon at bounding box center [384, 65] width 7 height 7
click at [381, 64] on icon at bounding box center [384, 65] width 7 height 7
click at [135, 95] on select "Select MARK DONE UPCOMING" at bounding box center [104, 95] width 80 height 9
select select "5"
click at [64, 91] on select "Select MARK DONE UPCOMING" at bounding box center [104, 95] width 80 height 9
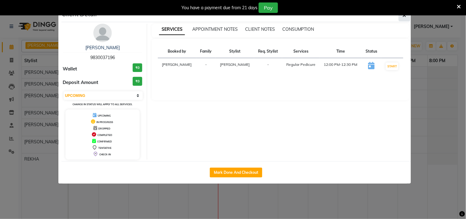
click at [404, 16] on icon "button" at bounding box center [405, 15] width 4 height 5
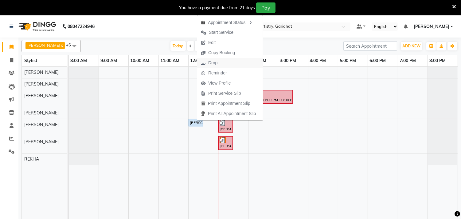
click at [216, 61] on span "Drop" at bounding box center [212, 63] width 9 height 6
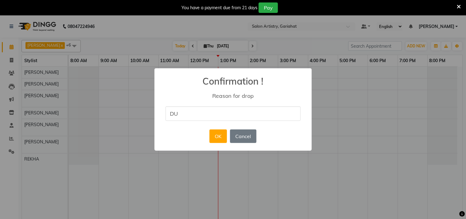
type input "DUPLICATE BILL"
click at [222, 136] on button "OK" at bounding box center [218, 136] width 18 height 14
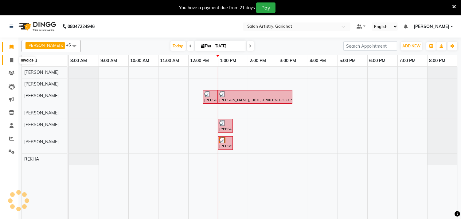
click at [10, 59] on icon at bounding box center [11, 60] width 3 height 5
select select "service"
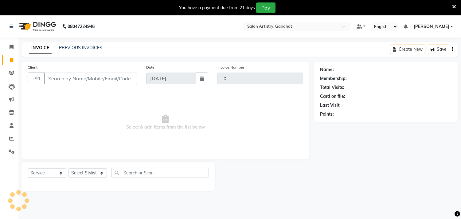
type input "0707"
select select "8368"
click at [422, 48] on button "Open Invoices" at bounding box center [428, 50] width 41 height 10
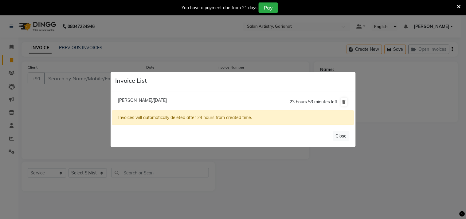
click at [134, 101] on span "[PERSON_NAME]/[DATE]" at bounding box center [142, 100] width 49 height 6
type input "9831952120"
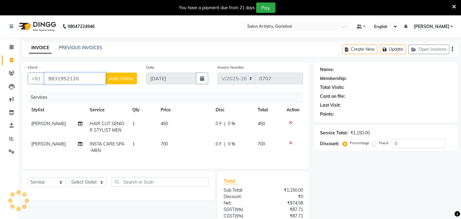
drag, startPoint x: 84, startPoint y: 78, endPoint x: 46, endPoint y: 78, distance: 37.5
click at [46, 78] on input "9831952120" at bounding box center [74, 78] width 61 height 12
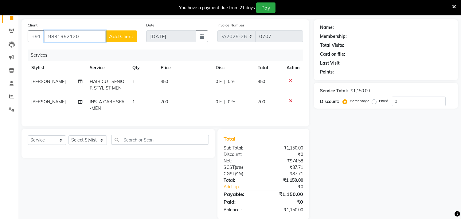
scroll to position [57, 0]
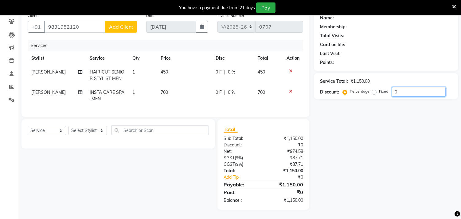
click at [409, 87] on input "0" at bounding box center [419, 92] width 54 height 10
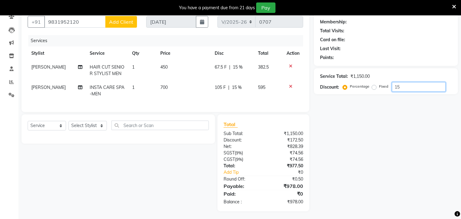
type input "15"
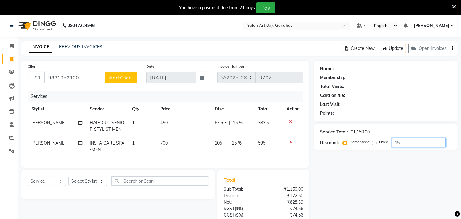
scroll to position [0, 0]
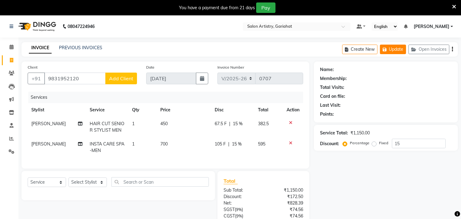
click at [392, 50] on button "Update" at bounding box center [393, 50] width 26 height 10
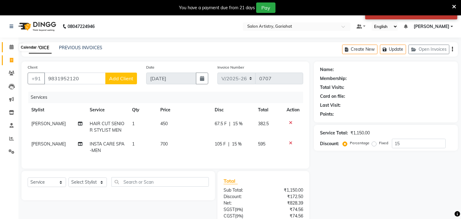
click at [13, 48] on icon at bounding box center [12, 47] width 4 height 5
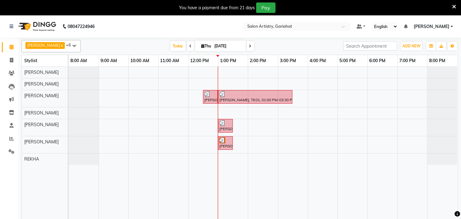
click at [132, 42] on div "[DATE] [DATE]" at bounding box center [212, 45] width 256 height 9
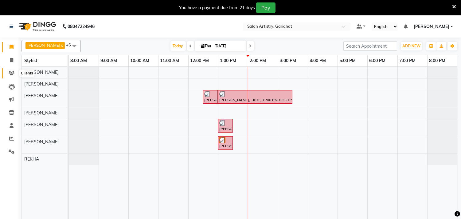
click at [9, 74] on icon at bounding box center [12, 73] width 6 height 5
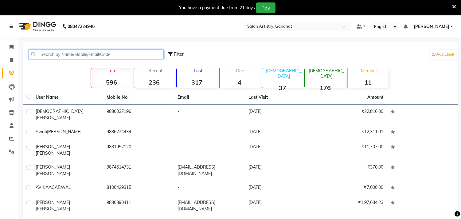
click at [89, 50] on input "text" at bounding box center [96, 54] width 135 height 10
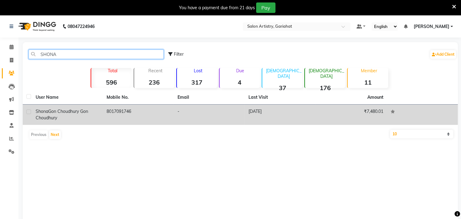
type input "SHONA"
click at [26, 111] on label at bounding box center [28, 111] width 5 height 5
click at [26, 111] on input "checkbox" at bounding box center [28, 112] width 4 height 4
checkbox input "true"
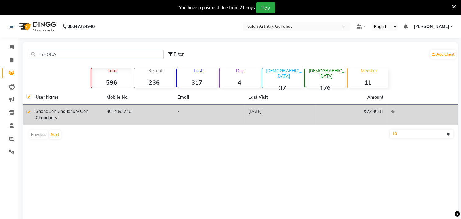
click at [44, 114] on div "[PERSON_NAME] Gon [PERSON_NAME] Gon Choudhury" at bounding box center [68, 114] width 64 height 13
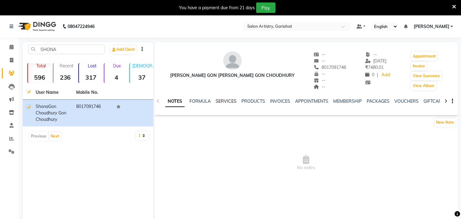
click at [228, 99] on link "SERVICES" at bounding box center [226, 101] width 21 height 6
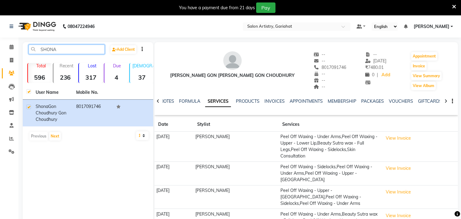
click at [87, 48] on input "SHONA" at bounding box center [67, 50] width 76 height 10
type input "S"
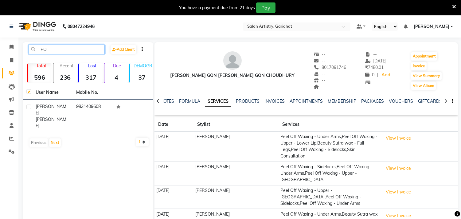
type input "P"
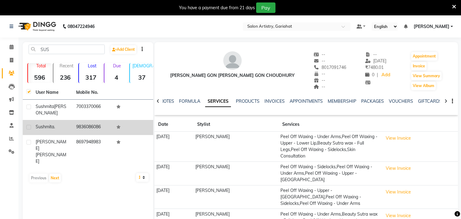
click at [91, 126] on td "9836086086" at bounding box center [92, 127] width 41 height 15
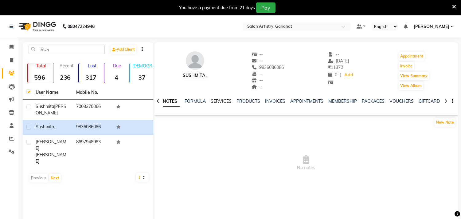
click at [228, 99] on link "SERVICES" at bounding box center [221, 101] width 21 height 6
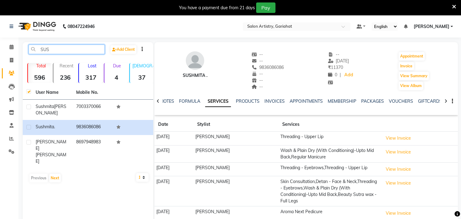
click at [59, 50] on input "SUS" at bounding box center [67, 50] width 76 height 10
type input "S"
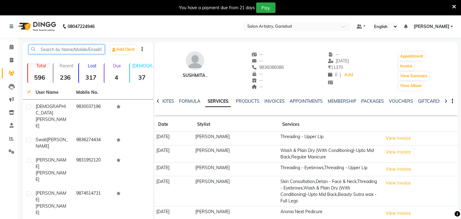
click at [72, 49] on input "text" at bounding box center [67, 50] width 76 height 10
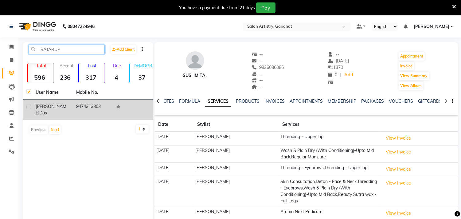
type input "SATARUP"
click at [36, 104] on span "[PERSON_NAME]" at bounding box center [51, 110] width 31 height 12
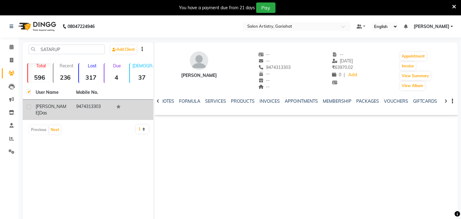
click at [31, 107] on label at bounding box center [28, 106] width 5 height 5
click at [30, 107] on input "checkbox" at bounding box center [28, 107] width 4 height 4
checkbox input "true"
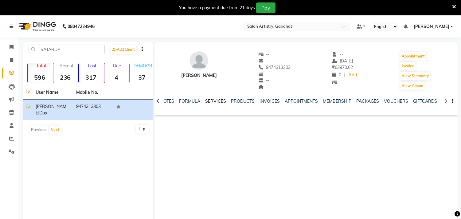
click at [207, 100] on link "SERVICES" at bounding box center [215, 101] width 21 height 6
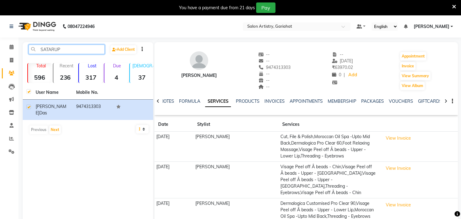
click at [82, 48] on input "SATARUP" at bounding box center [67, 50] width 76 height 10
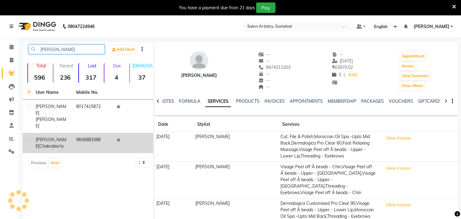
type input "[PERSON_NAME]"
click at [30, 138] on label at bounding box center [28, 140] width 5 height 5
click at [30, 138] on input "checkbox" at bounding box center [28, 140] width 4 height 4
checkbox input "true"
checkbox input "false"
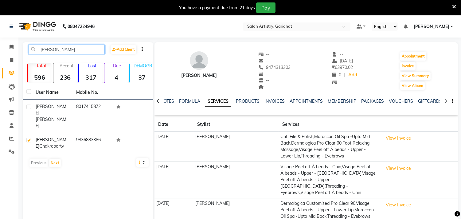
click at [91, 48] on input "[PERSON_NAME]" at bounding box center [67, 50] width 76 height 10
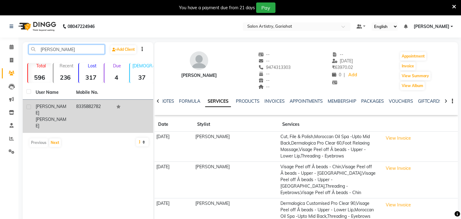
type input "[PERSON_NAME]"
click at [30, 105] on label at bounding box center [28, 106] width 5 height 5
click at [30, 105] on input "checkbox" at bounding box center [28, 107] width 4 height 4
checkbox input "true"
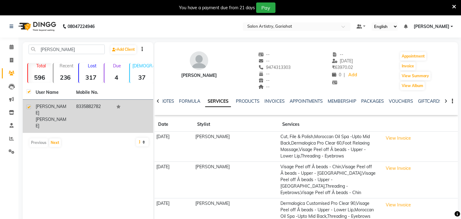
click at [52, 116] on span "[PERSON_NAME]" at bounding box center [51, 122] width 31 height 12
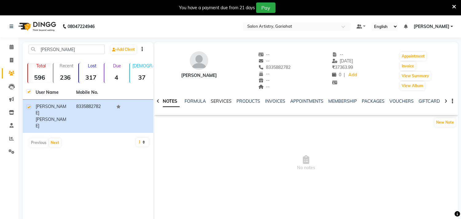
click at [216, 100] on link "SERVICES" at bounding box center [221, 101] width 21 height 6
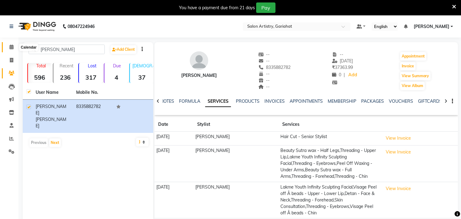
click at [10, 45] on icon at bounding box center [12, 47] width 4 height 5
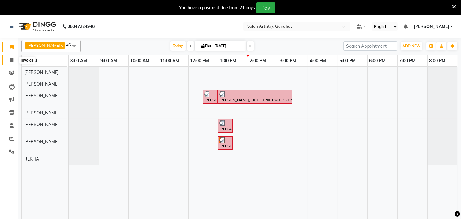
click at [7, 60] on span at bounding box center [11, 60] width 11 height 7
select select "service"
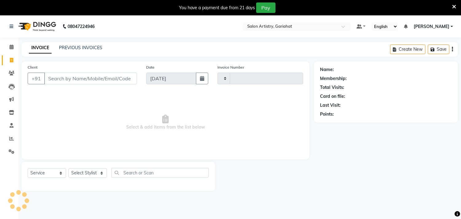
type input "0707"
select select "8368"
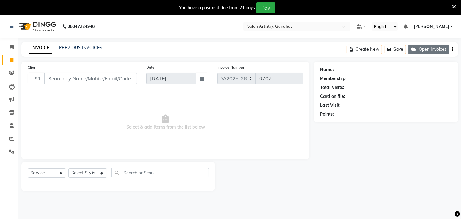
click at [428, 50] on button "Open Invoices" at bounding box center [428, 50] width 41 height 10
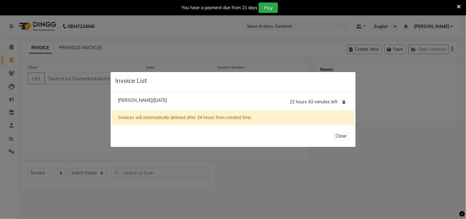
click at [128, 99] on span "[PERSON_NAME]/[DATE]" at bounding box center [142, 100] width 49 height 6
type input "9831952120"
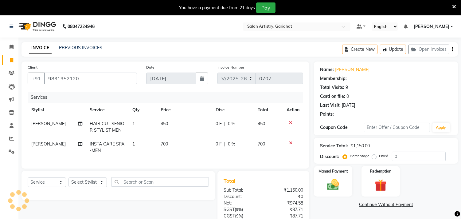
select select "1: Object"
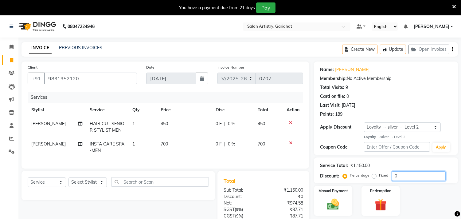
click at [404, 177] on input "0" at bounding box center [419, 176] width 54 height 10
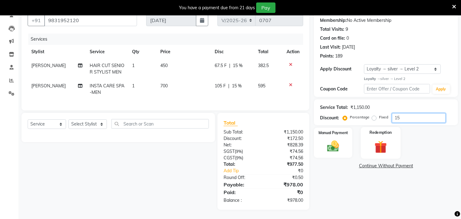
scroll to position [63, 0]
type input "15"
click at [335, 133] on div "Manual Payment" at bounding box center [333, 142] width 40 height 31
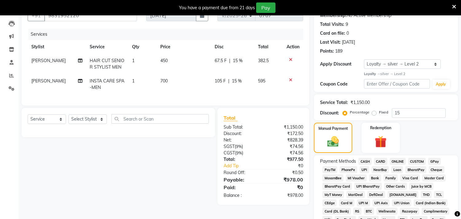
click at [379, 161] on span "CARD" at bounding box center [380, 161] width 13 height 7
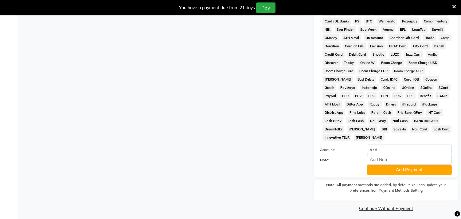
scroll to position [258, 0]
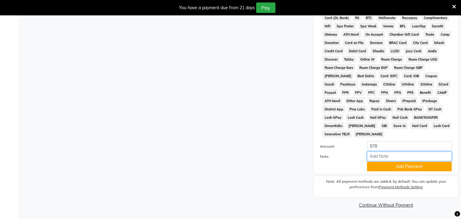
click at [386, 153] on input "Note:" at bounding box center [409, 156] width 85 height 10
type input "4173"
click at [410, 165] on button "Add Payment" at bounding box center [409, 167] width 85 height 10
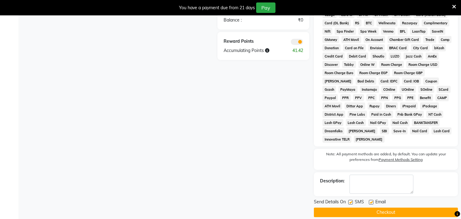
scroll to position [260, 0]
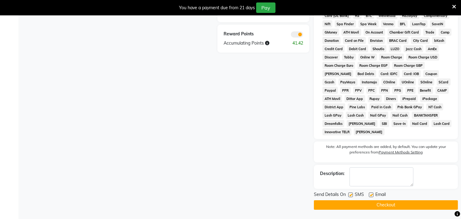
click at [381, 202] on button "Checkout" at bounding box center [386, 205] width 144 height 10
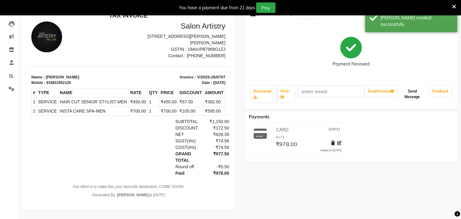
click at [416, 89] on button "Send Message" at bounding box center [412, 94] width 29 height 16
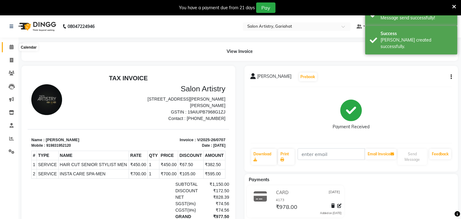
click at [10, 45] on icon at bounding box center [12, 47] width 4 height 5
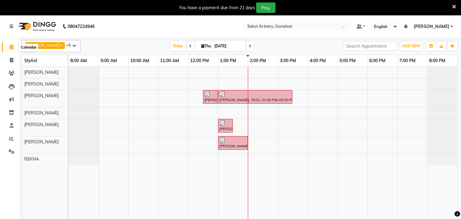
click at [10, 45] on icon at bounding box center [12, 47] width 4 height 5
click at [262, 44] on div "[DATE] [DATE]" at bounding box center [212, 45] width 256 height 9
click at [12, 59] on icon at bounding box center [11, 60] width 3 height 5
select select "8368"
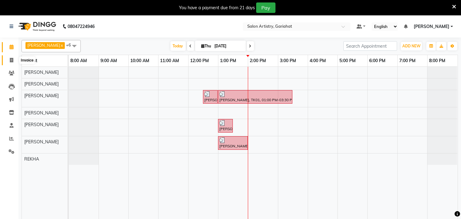
select select "service"
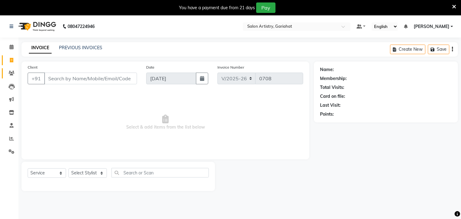
click at [10, 69] on link "Clients" at bounding box center [9, 73] width 15 height 10
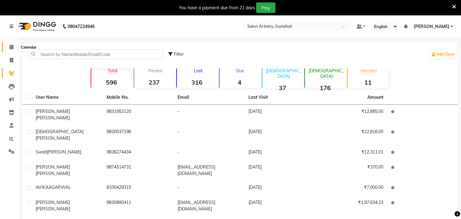
click at [10, 47] on icon at bounding box center [12, 47] width 4 height 5
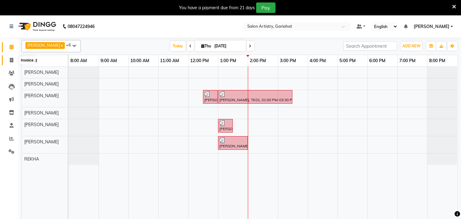
click at [8, 59] on span at bounding box center [11, 60] width 11 height 7
select select "service"
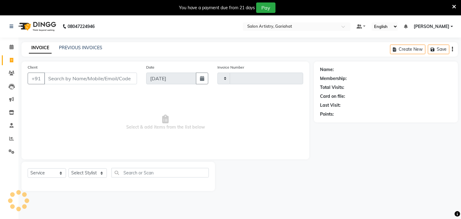
type input "0708"
select select "8368"
click at [91, 45] on link "PREVIOUS INVOICES" at bounding box center [80, 48] width 43 height 6
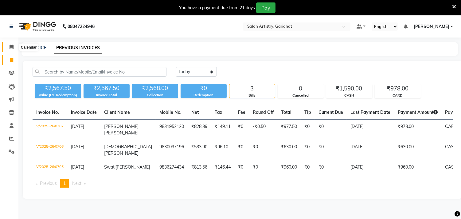
click at [12, 45] on icon at bounding box center [12, 47] width 4 height 5
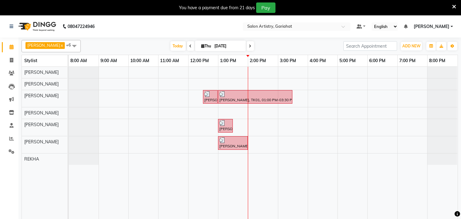
click at [264, 44] on div "[DATE] [DATE]" at bounding box center [212, 45] width 256 height 9
click at [249, 46] on icon at bounding box center [250, 46] width 2 height 4
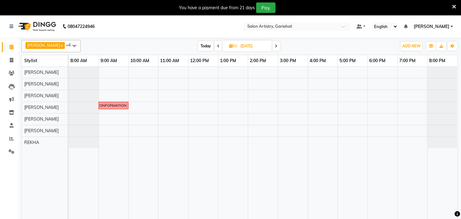
click at [275, 47] on icon at bounding box center [276, 46] width 2 height 4
click at [276, 47] on icon at bounding box center [277, 46] width 2 height 4
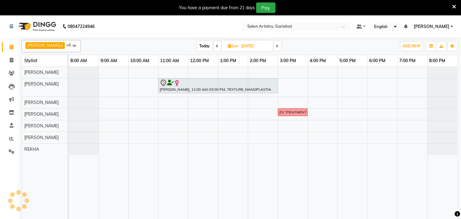
click at [214, 43] on span at bounding box center [217, 46] width 7 height 10
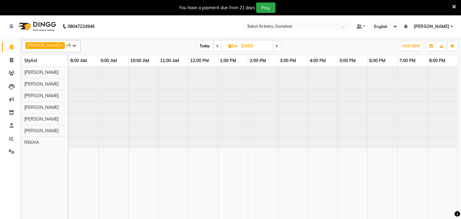
click at [214, 43] on span at bounding box center [217, 46] width 7 height 10
click at [130, 111] on span "Delete Block Time" at bounding box center [137, 112] width 35 height 6
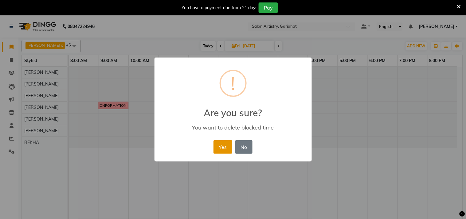
click at [225, 148] on button "Yes" at bounding box center [222, 147] width 19 height 14
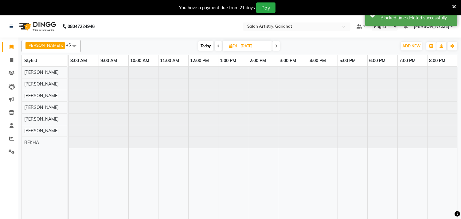
click at [205, 47] on span "Today" at bounding box center [205, 46] width 15 height 10
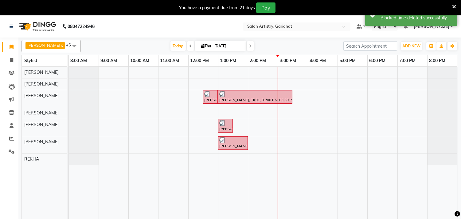
click at [249, 45] on icon at bounding box center [250, 46] width 2 height 4
type input "[DATE]"
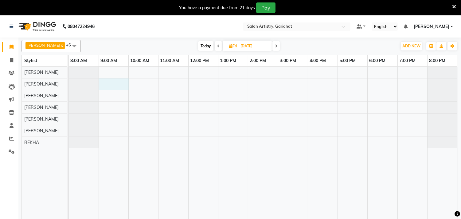
click at [115, 82] on div at bounding box center [263, 147] width 389 height 160
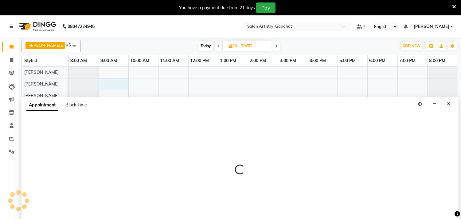
scroll to position [15, 0]
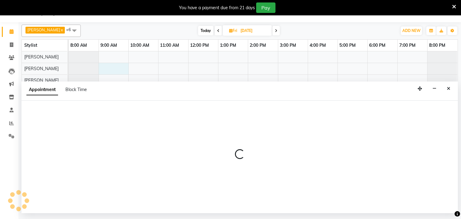
select select "82199"
select select "540"
select select "tentative"
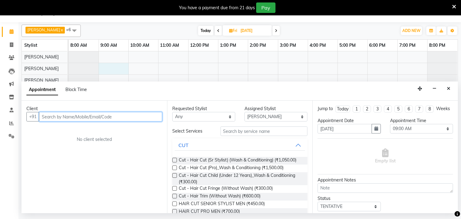
type input "R"
click at [449, 86] on button "Close" at bounding box center [448, 89] width 9 height 10
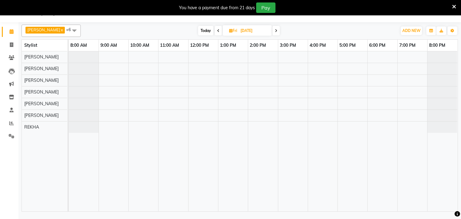
click at [166, 71] on div at bounding box center [263, 131] width 389 height 160
select select "82199"
select select "tentative"
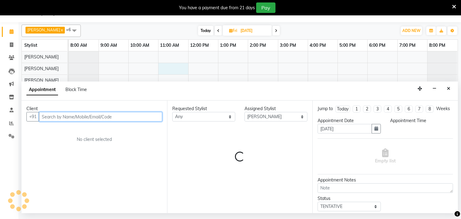
select select "660"
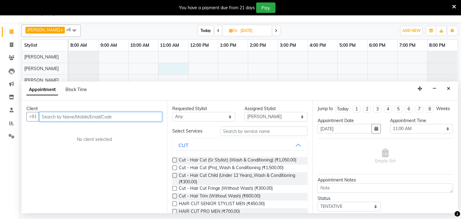
click at [115, 117] on input "text" at bounding box center [100, 117] width 123 height 10
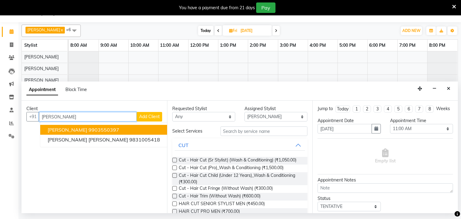
click at [100, 127] on ngb-highlight "9903550397" at bounding box center [103, 130] width 31 height 6
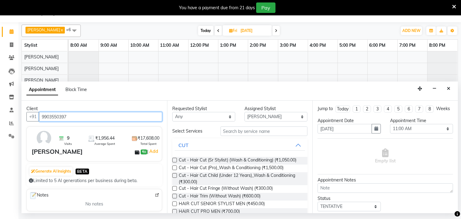
type input "9903550397"
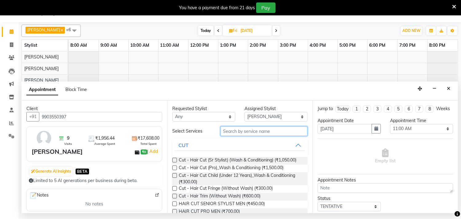
click at [257, 131] on input "text" at bounding box center [264, 131] width 87 height 10
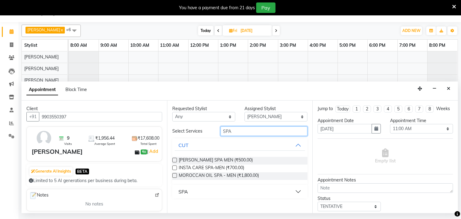
type input "SPA"
click at [186, 189] on div "SPA" at bounding box center [183, 191] width 10 height 7
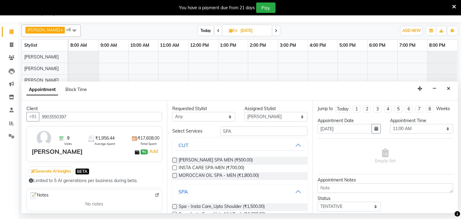
scroll to position [34, 0]
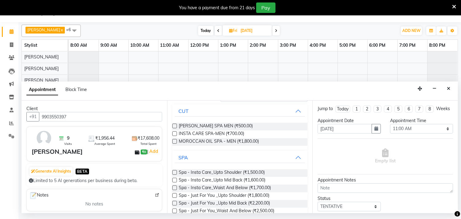
click at [174, 180] on label at bounding box center [174, 180] width 5 height 5
click at [174, 180] on input "checkbox" at bounding box center [174, 180] width 4 height 4
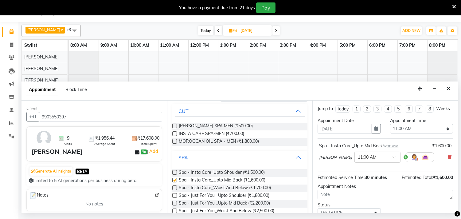
checkbox input "false"
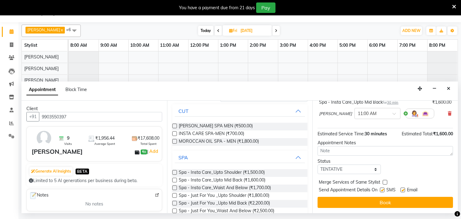
scroll to position [49, 0]
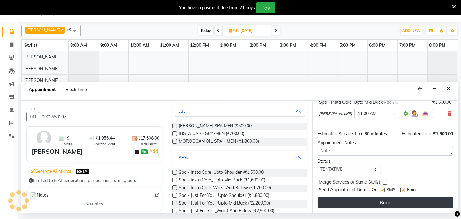
click at [383, 201] on button "Book" at bounding box center [385, 202] width 135 height 11
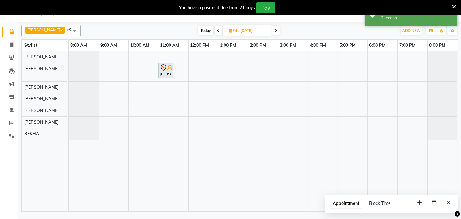
scroll to position [0, 0]
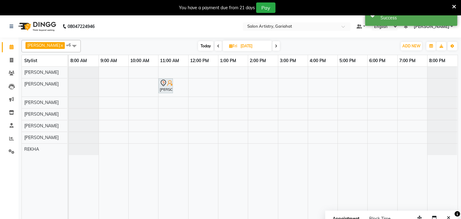
click at [215, 44] on span at bounding box center [218, 46] width 7 height 10
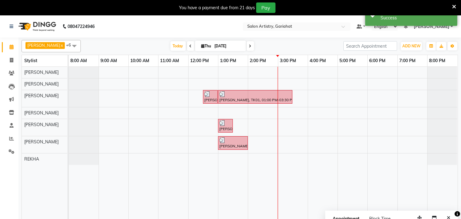
click at [249, 48] on icon at bounding box center [250, 46] width 2 height 4
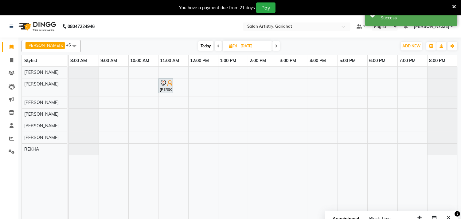
click at [275, 45] on icon at bounding box center [276, 46] width 2 height 4
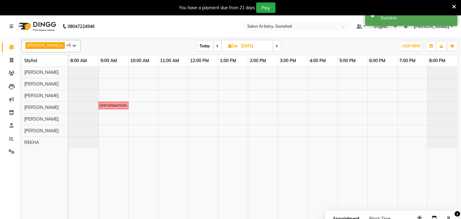
click at [276, 45] on icon at bounding box center [277, 46] width 2 height 4
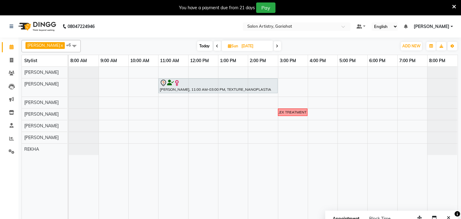
click at [276, 45] on icon at bounding box center [277, 46] width 2 height 4
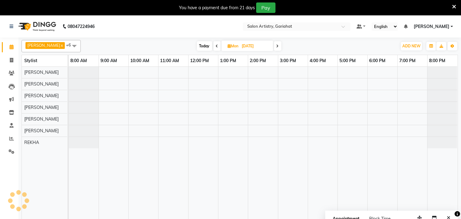
click at [276, 45] on icon at bounding box center [277, 46] width 2 height 4
type input "[DATE]"
click at [140, 97] on div "CALL [PERSON_NAME] FOR FACIAL" at bounding box center [263, 147] width 389 height 160
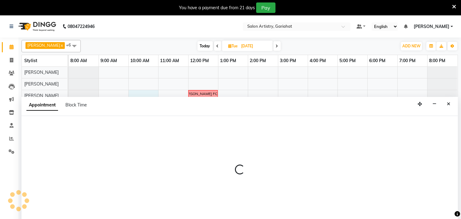
scroll to position [15, 0]
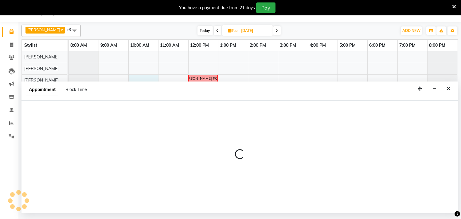
select select "82200"
select select "600"
select select "tentative"
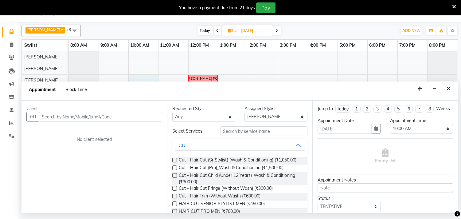
click at [80, 89] on span "Block Time" at bounding box center [75, 90] width 21 height 6
select select "82200"
select select "600"
select select "660"
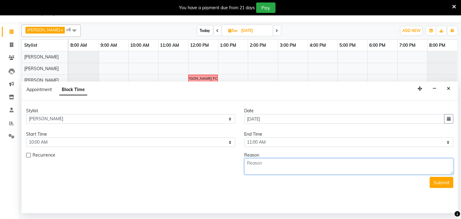
click at [268, 165] on textarea at bounding box center [348, 166] width 209 height 16
type textarea "CALL [PERSON_NAME]....HE WANT TO PAID FACIAL"
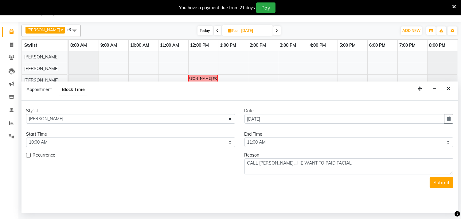
click at [444, 179] on button "Submit" at bounding box center [442, 182] width 24 height 11
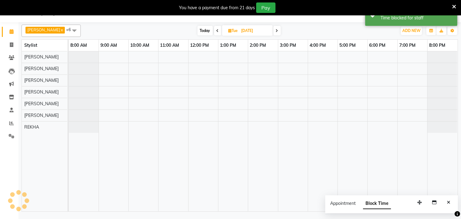
scroll to position [0, 0]
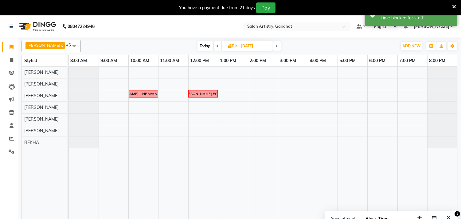
click at [203, 46] on span "Today" at bounding box center [204, 46] width 15 height 10
type input "[DATE]"
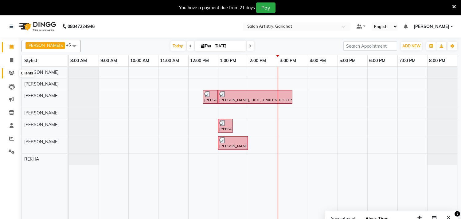
click at [11, 72] on icon at bounding box center [12, 73] width 6 height 5
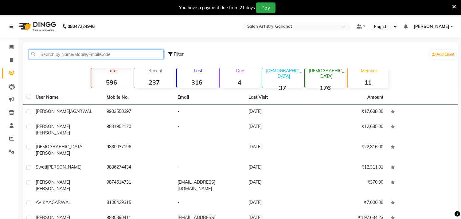
click at [41, 53] on input "text" at bounding box center [96, 54] width 135 height 10
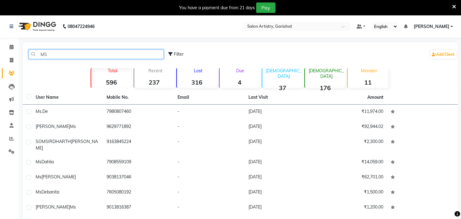
type input "M"
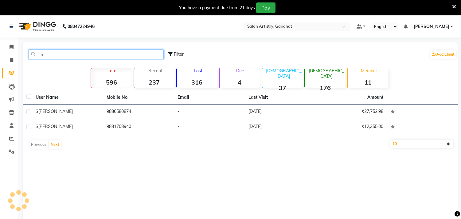
type input "S"
type input "N"
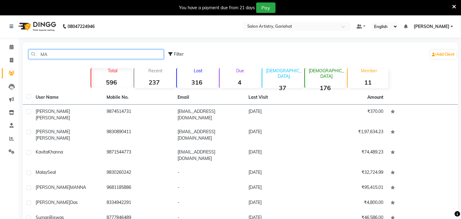
type input "M"
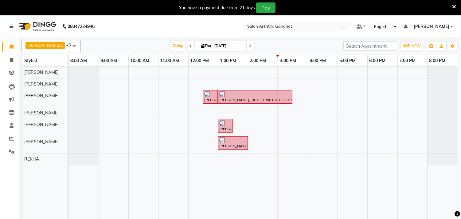
click at [200, 45] on span "Thu" at bounding box center [206, 46] width 13 height 5
click at [200, 46] on span "Thu" at bounding box center [206, 46] width 13 height 5
click at [175, 48] on span "Today" at bounding box center [177, 46] width 15 height 10
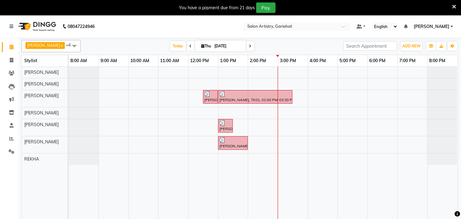
click at [198, 49] on span "[DATE]" at bounding box center [220, 46] width 51 height 10
click at [201, 47] on icon at bounding box center [202, 46] width 3 height 4
select select "9"
select select "2025"
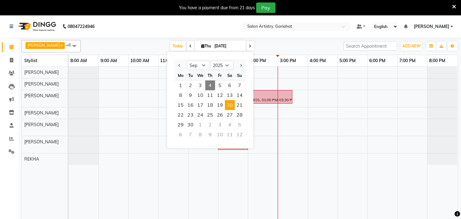
click at [228, 106] on span "20" at bounding box center [230, 105] width 10 height 10
type input "[DATE]"
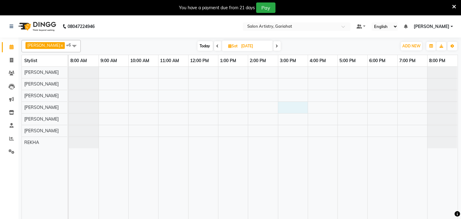
click at [296, 108] on div at bounding box center [263, 147] width 389 height 160
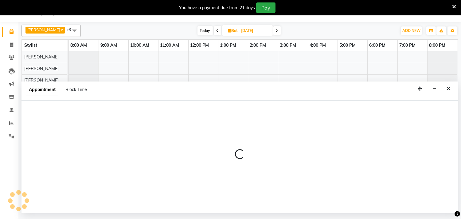
select select "82429"
select select "900"
select select "tentative"
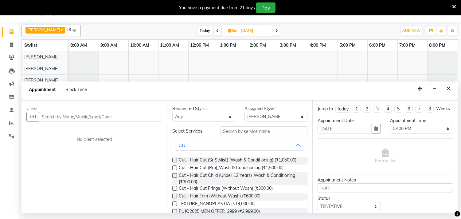
click at [90, 118] on input "text" at bounding box center [100, 117] width 123 height 10
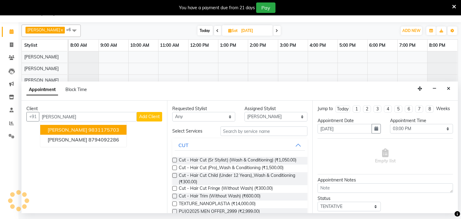
click at [64, 127] on span "[PERSON_NAME]" at bounding box center [68, 130] width 40 height 6
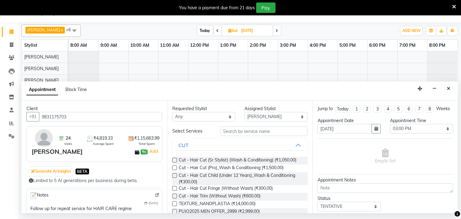
type input "9831175703"
click at [249, 134] on input "text" at bounding box center [264, 131] width 87 height 10
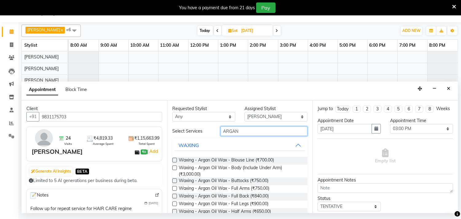
type input "ARGAN"
click at [175, 189] on label at bounding box center [174, 188] width 5 height 5
click at [175, 189] on input "checkbox" at bounding box center [174, 189] width 4 height 4
click at [175, 189] on label at bounding box center [174, 188] width 5 height 5
click at [175, 189] on input "checkbox" at bounding box center [174, 189] width 4 height 4
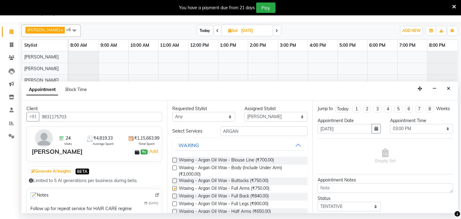
checkbox input "false"
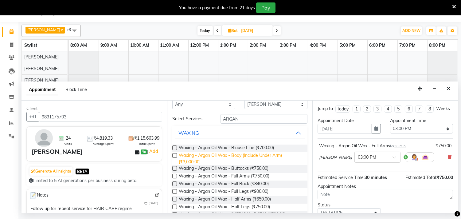
scroll to position [0, 0]
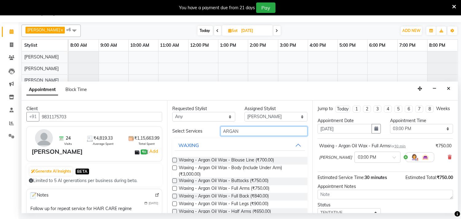
click at [256, 130] on input "ARGAN" at bounding box center [264, 131] width 87 height 10
type input "A"
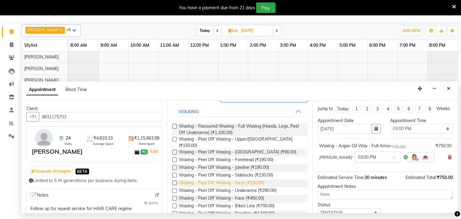
scroll to position [34, 0]
type input "PEEL"
click at [174, 188] on label at bounding box center [174, 190] width 5 height 5
click at [174, 189] on input "checkbox" at bounding box center [174, 191] width 4 height 4
click at [174, 188] on label at bounding box center [174, 190] width 5 height 5
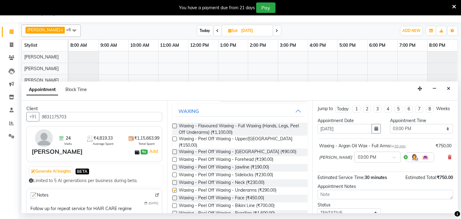
click at [174, 189] on input "checkbox" at bounding box center [174, 191] width 4 height 4
checkbox input "false"
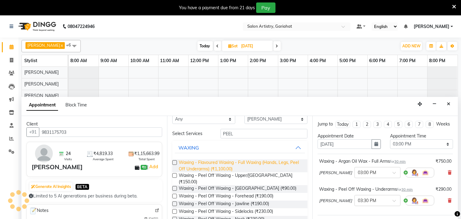
scroll to position [0, 0]
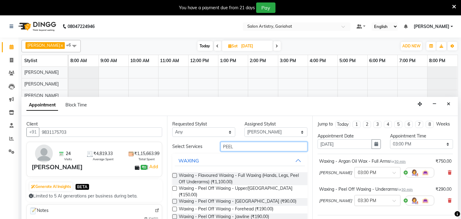
click at [257, 143] on input "PEEL" at bounding box center [264, 147] width 87 height 10
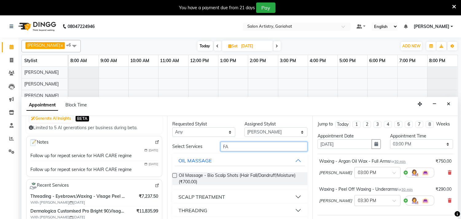
scroll to position [102, 0]
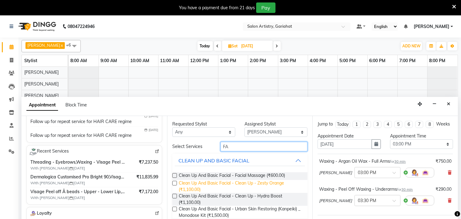
type input "F"
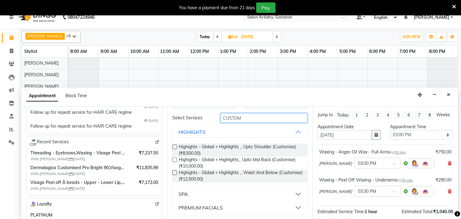
scroll to position [15, 0]
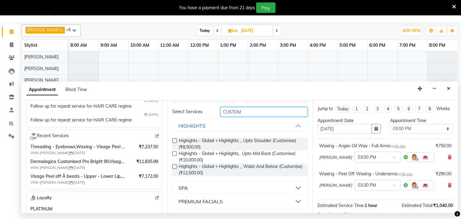
type input "CUSTOM"
click at [199, 199] on div "PREMIUM FACIALS" at bounding box center [200, 200] width 44 height 7
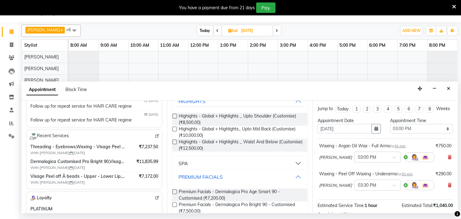
scroll to position [81, 0]
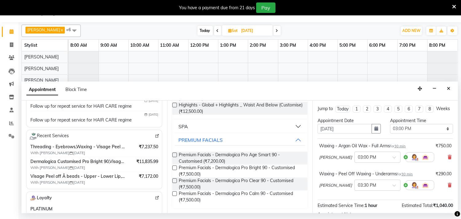
click at [173, 167] on label at bounding box center [174, 167] width 5 height 5
click at [173, 167] on input "checkbox" at bounding box center [174, 168] width 4 height 4
click at [173, 167] on label at bounding box center [174, 167] width 5 height 5
click at [173, 167] on input "checkbox" at bounding box center [174, 168] width 4 height 4
checkbox input "false"
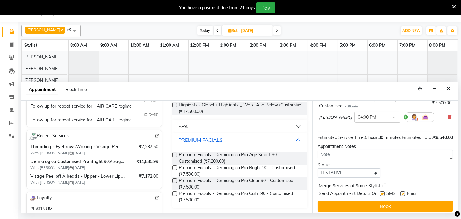
scroll to position [118, 0]
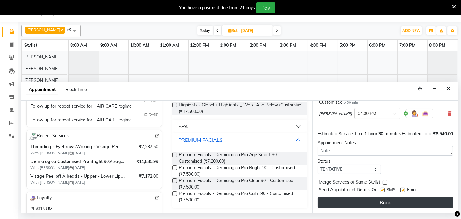
click at [380, 200] on button "Book" at bounding box center [385, 202] width 135 height 11
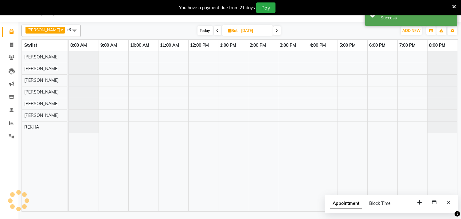
scroll to position [0, 0]
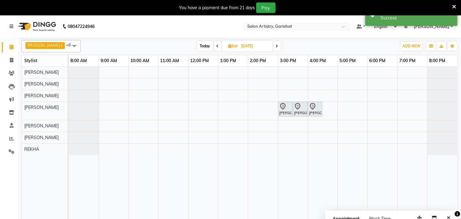
click at [199, 45] on span "Today" at bounding box center [204, 46] width 15 height 10
type input "[DATE]"
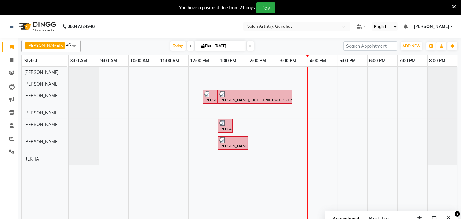
click at [313, 95] on div "[PERSON_NAME], TK01, 12:30 PM-01:00 PM, Waxing - Peel Off Waxing - Sidelocks [P…" at bounding box center [263, 147] width 389 height 160
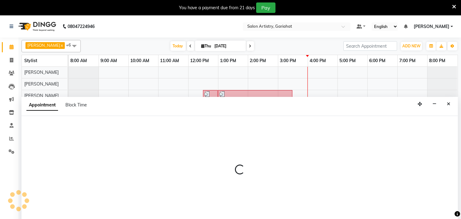
scroll to position [15, 0]
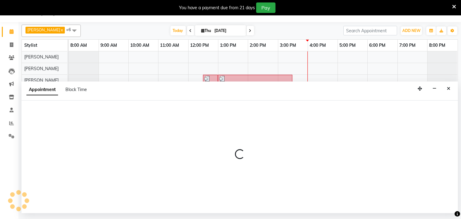
select select "82200"
select select "960"
select select "tentative"
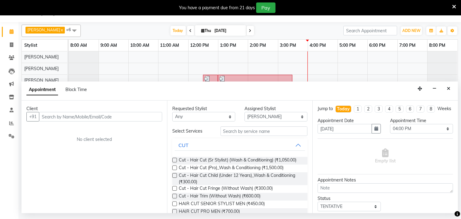
click at [85, 117] on input "text" at bounding box center [100, 117] width 123 height 10
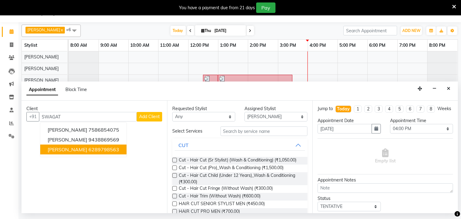
click at [96, 149] on ngb-highlight "6289798563" at bounding box center [103, 149] width 31 height 6
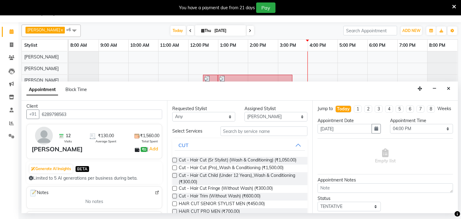
scroll to position [0, 0]
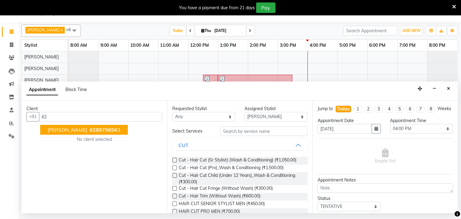
type input "6"
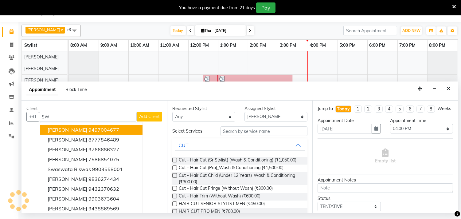
type input "S"
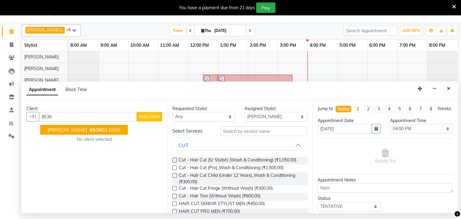
click at [52, 128] on span "[PERSON_NAME]" at bounding box center [68, 130] width 40 height 6
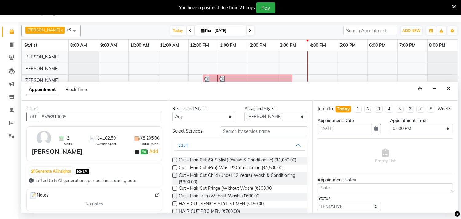
type input "8536813005"
click at [247, 131] on input "text" at bounding box center [264, 131] width 87 height 10
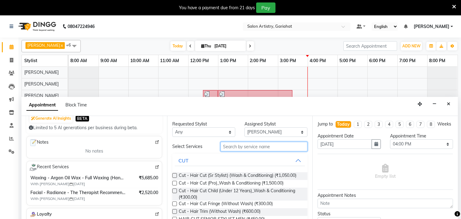
click at [249, 147] on input "text" at bounding box center [264, 147] width 87 height 10
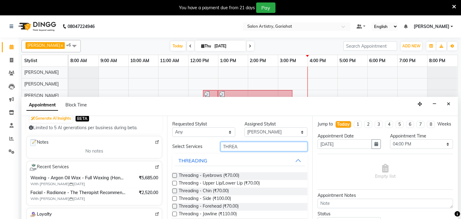
type input "THREA"
click at [175, 175] on label at bounding box center [174, 175] width 5 height 5
click at [175, 175] on input "checkbox" at bounding box center [174, 176] width 4 height 4
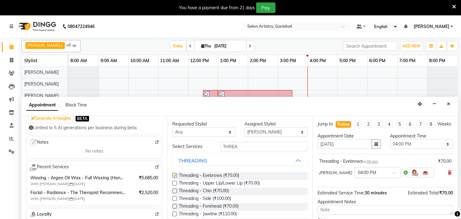
checkbox input "false"
click at [173, 206] on label at bounding box center [174, 206] width 5 height 5
click at [173, 206] on input "checkbox" at bounding box center [174, 207] width 4 height 4
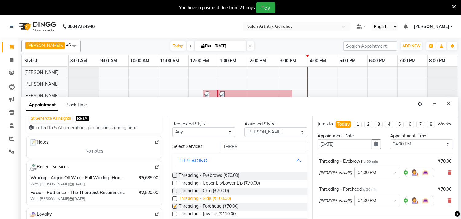
checkbox input "false"
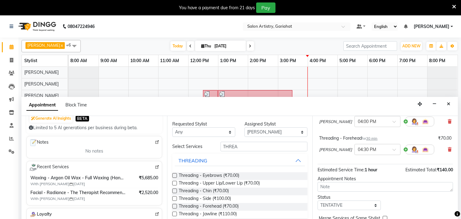
scroll to position [68, 0]
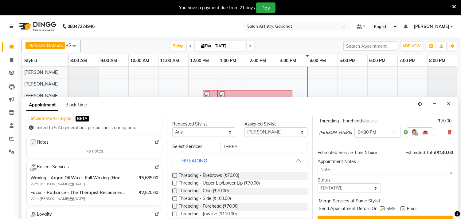
click at [174, 181] on label at bounding box center [174, 183] width 5 height 5
click at [174, 182] on input "checkbox" at bounding box center [174, 184] width 4 height 4
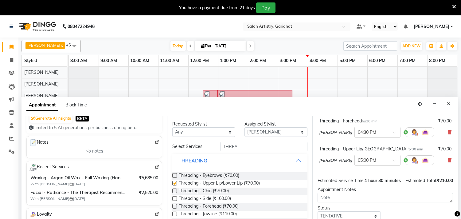
checkbox input "false"
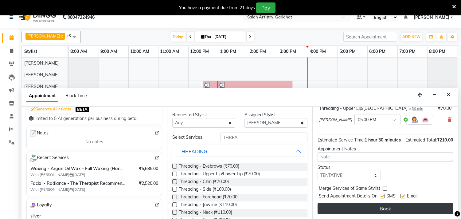
scroll to position [15, 0]
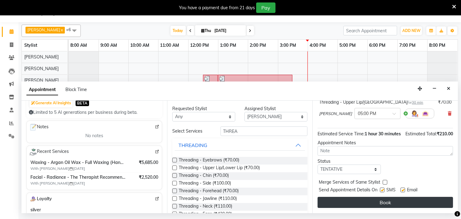
click at [386, 201] on button "Book" at bounding box center [385, 202] width 135 height 11
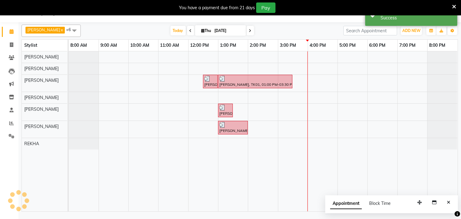
scroll to position [0, 0]
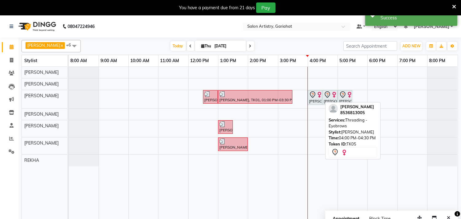
click at [311, 97] on icon at bounding box center [312, 94] width 7 height 7
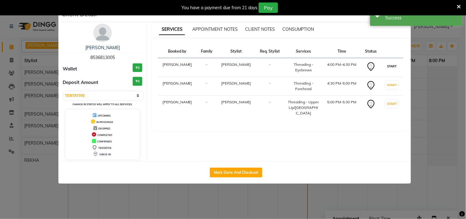
click at [393, 66] on button "START" at bounding box center [392, 66] width 13 height 8
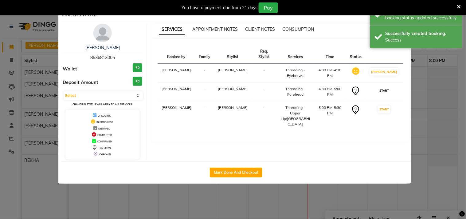
click at [390, 87] on button "START" at bounding box center [384, 91] width 13 height 8
click at [388, 105] on button "START" at bounding box center [384, 109] width 13 height 8
select select "1"
click at [253, 171] on button "Mark Done And Checkout" at bounding box center [236, 172] width 53 height 10
select select "service"
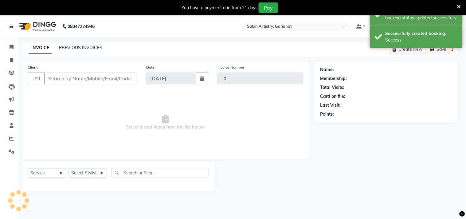
type input "0708"
select select "8368"
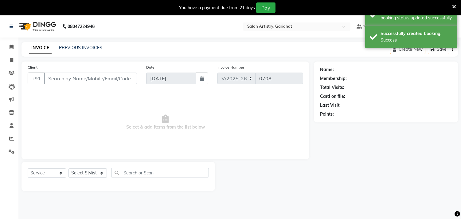
type input "8536813005"
select select "82200"
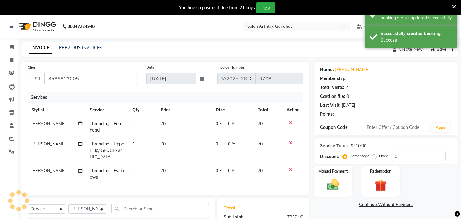
select select "1: Object"
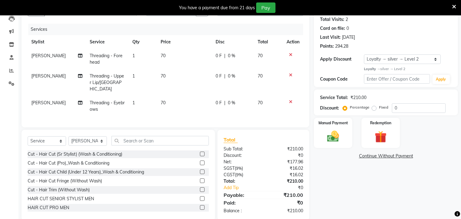
scroll to position [68, 0]
click at [338, 127] on div "Manual Payment" at bounding box center [333, 132] width 40 height 31
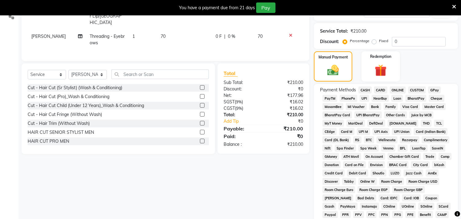
scroll to position [136, 0]
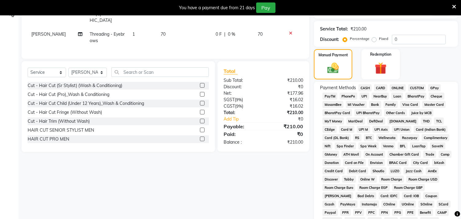
click at [433, 87] on span "GPay" at bounding box center [434, 87] width 13 height 7
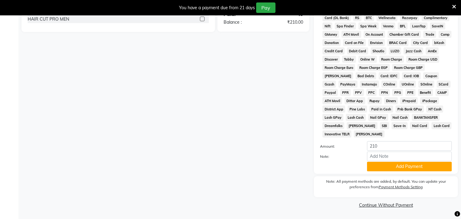
scroll to position [258, 0]
click at [399, 155] on input "Note:" at bounding box center [409, 156] width 85 height 10
click at [389, 155] on input "Note:" at bounding box center [409, 156] width 85 height 10
type input "1238"
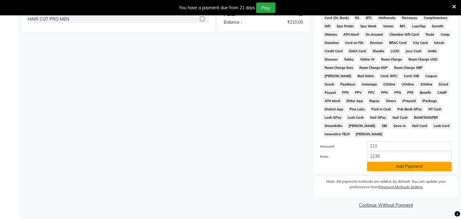
click at [400, 164] on button "Add Payment" at bounding box center [409, 167] width 85 height 10
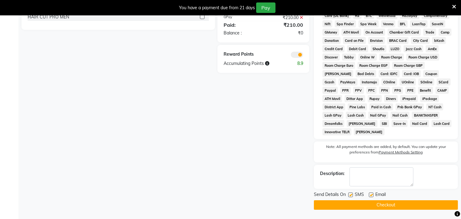
scroll to position [260, 0]
click at [395, 203] on button "Checkout" at bounding box center [386, 205] width 144 height 10
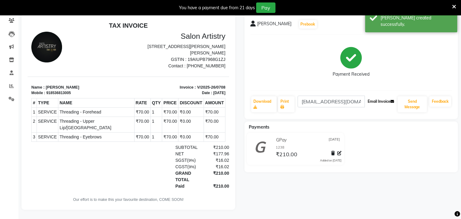
drag, startPoint x: 384, startPoint y: 96, endPoint x: 409, endPoint y: 101, distance: 25.5
click at [384, 96] on button "Email Invoice" at bounding box center [380, 101] width 31 height 10
click at [412, 96] on button "Send Message" at bounding box center [412, 104] width 29 height 16
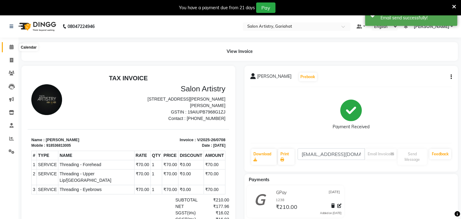
click at [10, 45] on icon at bounding box center [12, 47] width 4 height 5
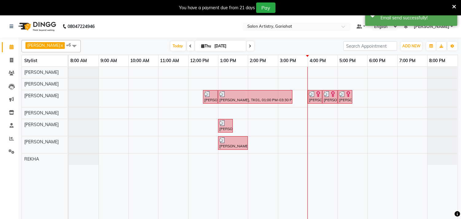
click at [249, 47] on icon at bounding box center [250, 46] width 2 height 4
type input "[DATE]"
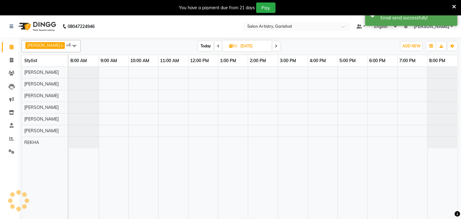
click at [229, 45] on icon at bounding box center [230, 46] width 3 height 4
select select "9"
select select "2025"
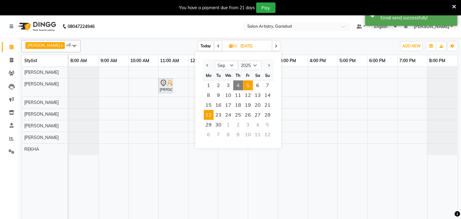
click at [205, 114] on span "22" at bounding box center [209, 115] width 10 height 10
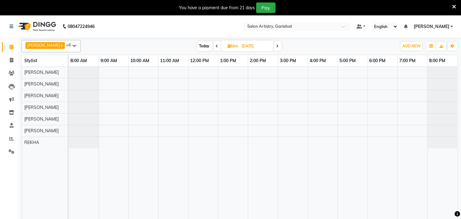
click at [286, 45] on div "[DATE] [DATE]" at bounding box center [239, 45] width 310 height 9
click at [230, 48] on span "Mon" at bounding box center [233, 46] width 14 height 5
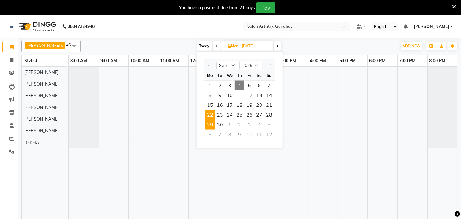
click at [212, 127] on span "29" at bounding box center [210, 125] width 10 height 10
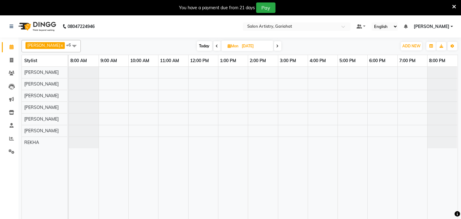
click at [302, 47] on div "[DATE] [DATE]" at bounding box center [239, 45] width 310 height 9
click at [228, 46] on icon at bounding box center [229, 46] width 3 height 4
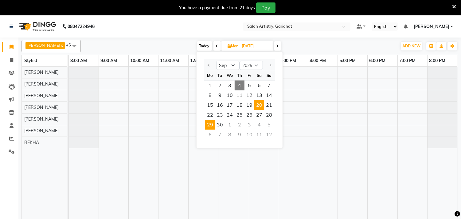
click at [259, 105] on span "20" at bounding box center [259, 105] width 10 height 10
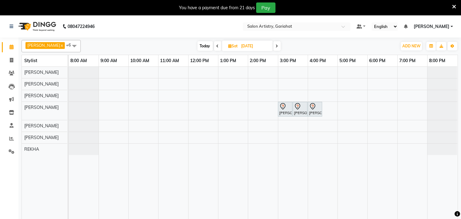
click at [197, 45] on span "Today" at bounding box center [204, 46] width 15 height 10
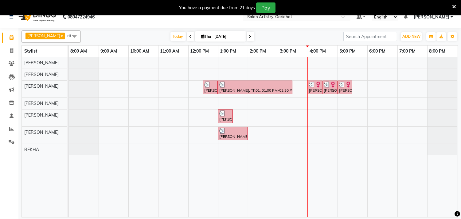
scroll to position [15, 0]
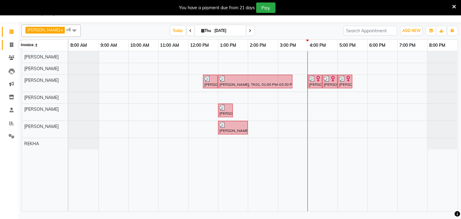
click at [11, 44] on icon at bounding box center [11, 44] width 3 height 5
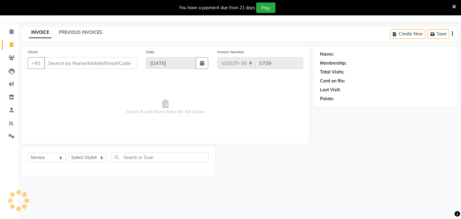
click at [72, 29] on link "PREVIOUS INVOICES" at bounding box center [80, 32] width 43 height 6
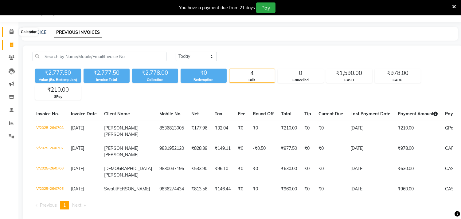
click at [10, 32] on icon at bounding box center [12, 31] width 4 height 5
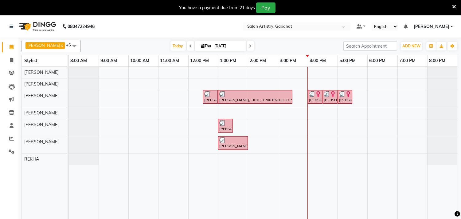
click at [434, 23] on span "[PERSON_NAME]" at bounding box center [432, 26] width 36 height 6
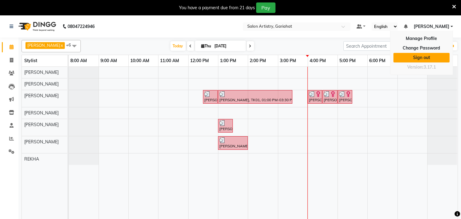
click at [419, 56] on link "Sign out" at bounding box center [421, 58] width 56 height 10
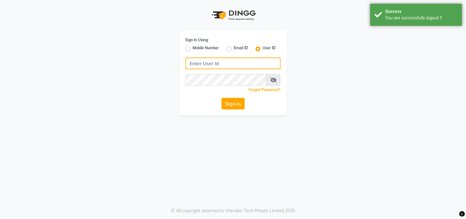
click at [230, 63] on input "Username" at bounding box center [233, 63] width 95 height 12
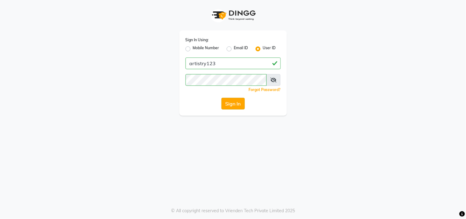
click at [230, 105] on button "Sign In" at bounding box center [232, 104] width 23 height 12
